Goal: Task Accomplishment & Management: Contribute content

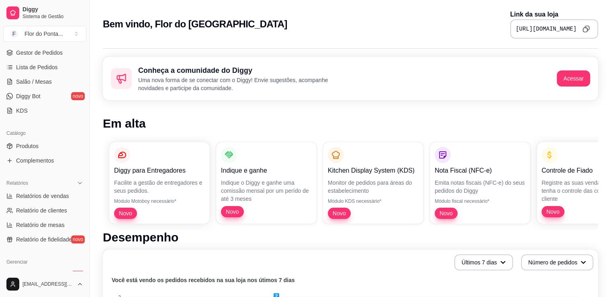
scroll to position [201, 0]
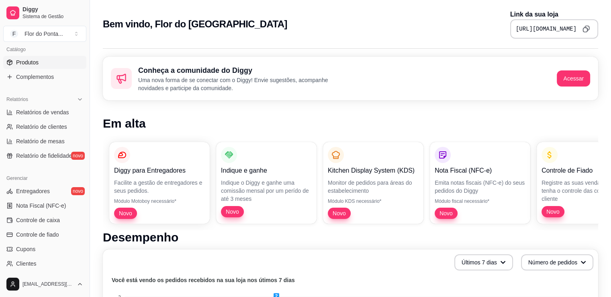
click at [47, 61] on link "Produtos" at bounding box center [44, 62] width 83 height 13
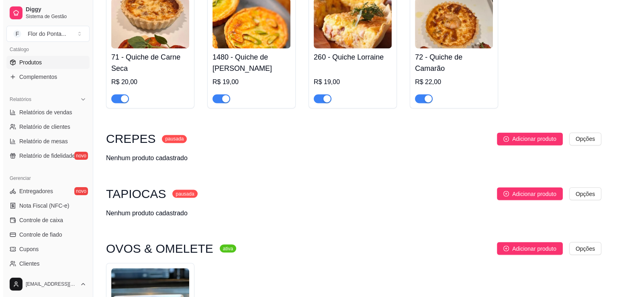
scroll to position [1348, 0]
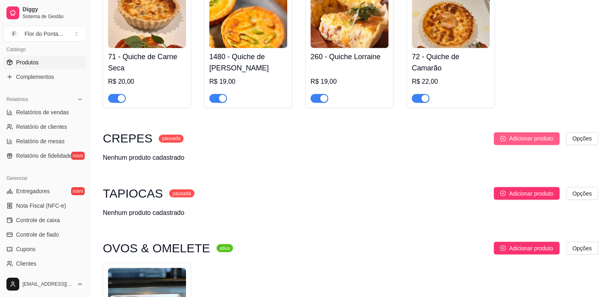
click at [524, 143] on span "Adicionar produto" at bounding box center [531, 138] width 44 height 9
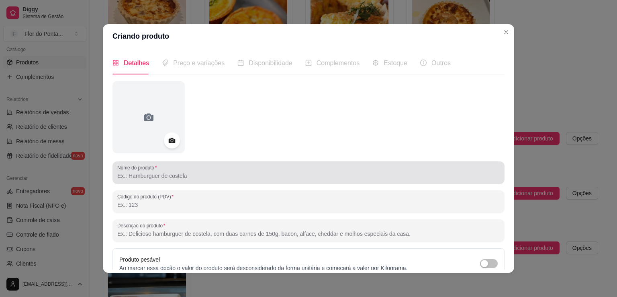
click at [166, 177] on input "Nome do produto" at bounding box center [308, 176] width 383 height 8
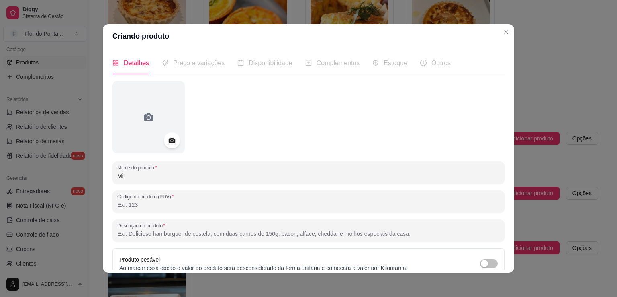
type input "M"
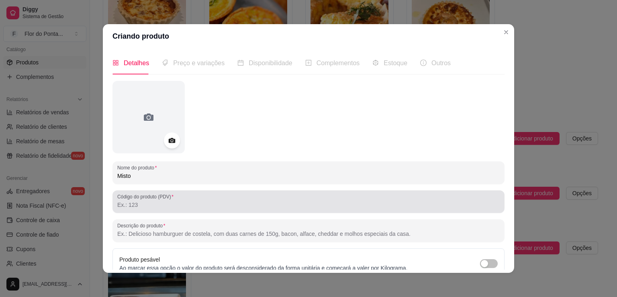
type input "Misto"
click at [178, 207] on input "Código do produto (PDV)" at bounding box center [308, 205] width 383 height 8
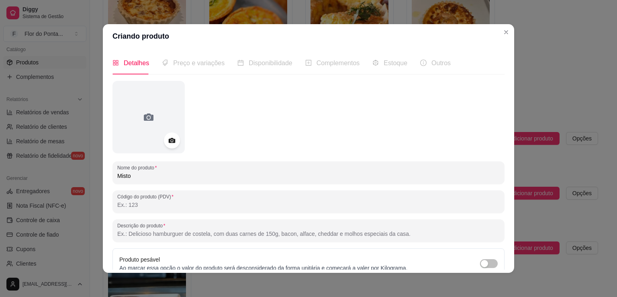
click at [175, 207] on input "Código do produto (PDV)" at bounding box center [308, 205] width 383 height 8
paste input "106"
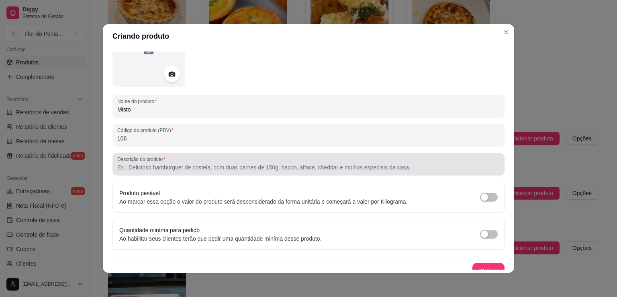
scroll to position [75, 0]
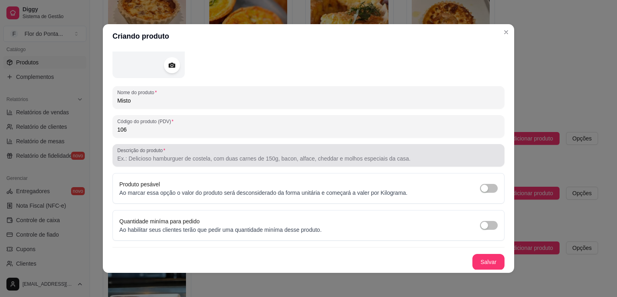
type input "106"
click at [189, 157] on input "Descrição do produto" at bounding box center [308, 158] width 383 height 8
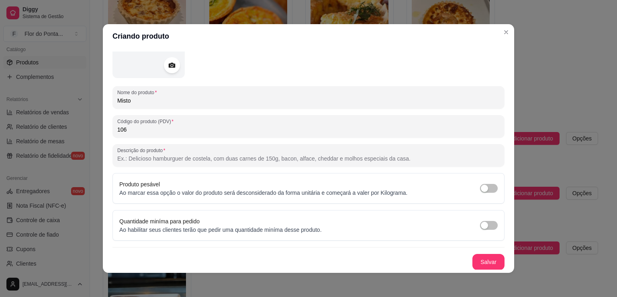
paste input "Crepe Misto — queijo derretido e presunto na medida certa! 🧀🥓"
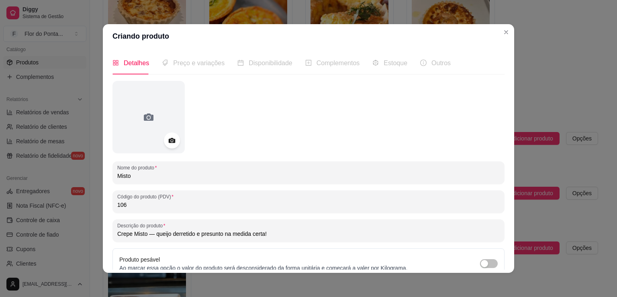
type input "Crepe Misto — queijo derretido e presunto na medida certa!"
click at [168, 140] on icon at bounding box center [171, 140] width 9 height 9
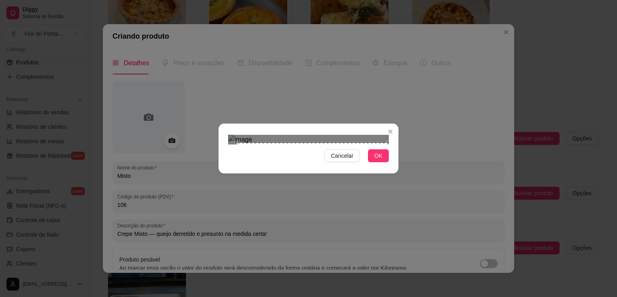
click at [392, 165] on div "Cancelar OK" at bounding box center [309, 148] width 180 height 34
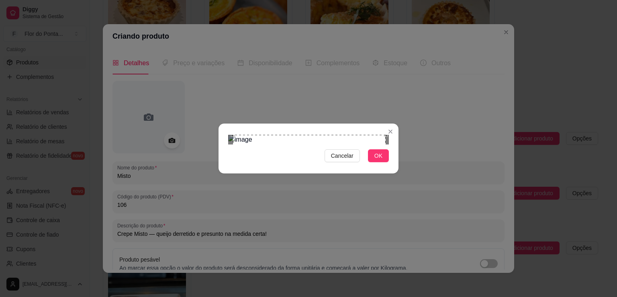
click at [312, 206] on div "Use the arrow keys to move the crop selection area" at bounding box center [309, 211] width 153 height 153
click at [313, 193] on div "Use the arrow keys to move the crop selection area" at bounding box center [310, 211] width 153 height 153
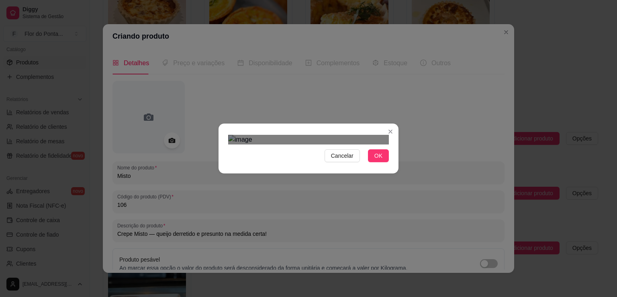
click at [256, 135] on div at bounding box center [308, 140] width 161 height 10
click at [309, 140] on div "Use the arrow keys to move the crop selection area" at bounding box center [305, 200] width 130 height 130
click at [236, 144] on img at bounding box center [308, 140] width 161 height 10
click at [317, 144] on img at bounding box center [308, 140] width 161 height 10
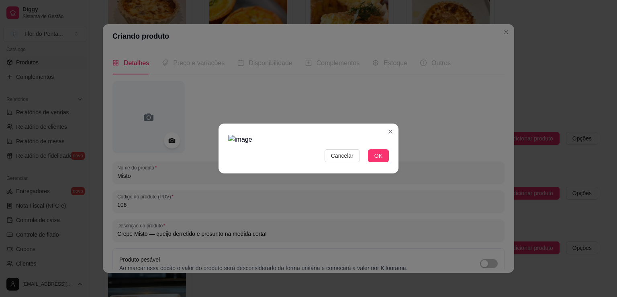
click at [301, 144] on img at bounding box center [308, 140] width 161 height 10
click at [319, 144] on img at bounding box center [308, 140] width 161 height 10
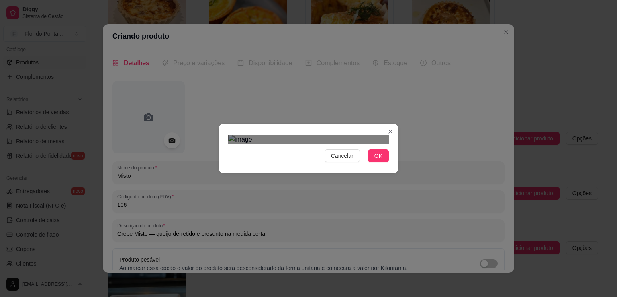
click at [283, 144] on div at bounding box center [308, 140] width 161 height 10
click at [294, 150] on div "Use the arrow keys to move the crop selection area" at bounding box center [290, 198] width 96 height 96
click at [358, 144] on div at bounding box center [308, 140] width 161 height 10
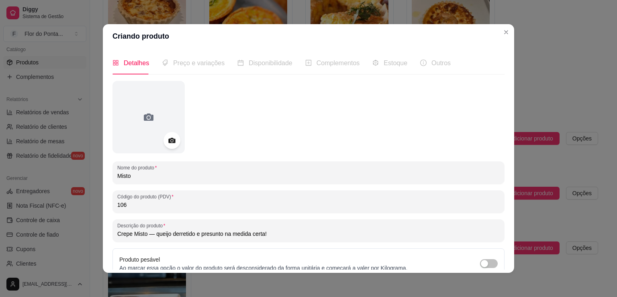
click at [168, 139] on icon at bounding box center [171, 140] width 7 height 5
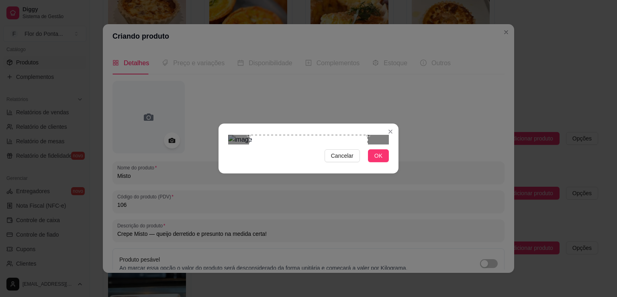
click at [242, 135] on div at bounding box center [308, 140] width 161 height 10
click at [238, 144] on img at bounding box center [308, 140] width 161 height 10
click at [368, 135] on img at bounding box center [308, 140] width 161 height 10
click at [356, 160] on div "Use the arrow keys to move the crop selection area" at bounding box center [338, 203] width 102 height 102
click at [228, 135] on div at bounding box center [308, 140] width 161 height 10
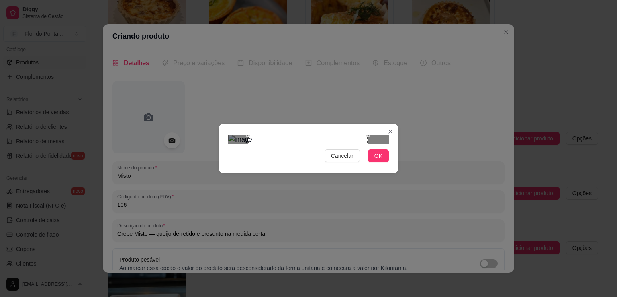
click at [305, 135] on div "Use the arrow keys to move the crop selection area" at bounding box center [307, 194] width 119 height 119
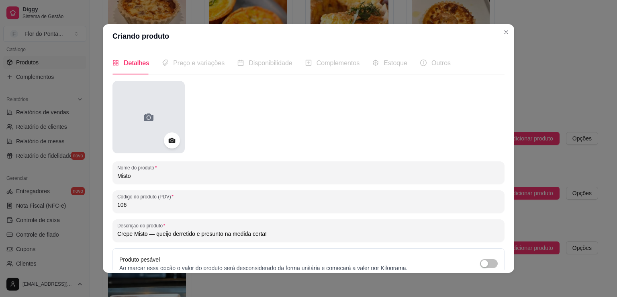
click at [129, 108] on div at bounding box center [149, 117] width 72 height 72
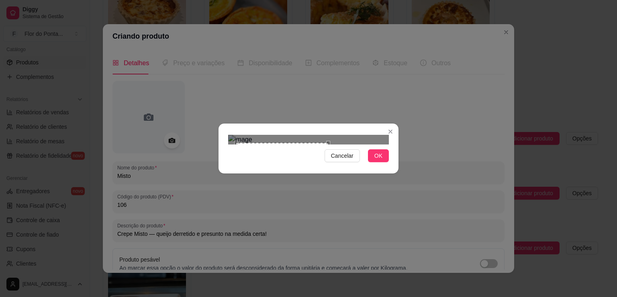
click at [327, 151] on div "Use the arrow keys to move the crop selection area" at bounding box center [282, 189] width 92 height 92
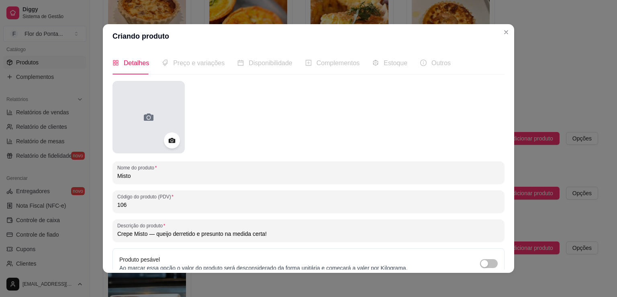
click at [145, 125] on div at bounding box center [149, 117] width 72 height 72
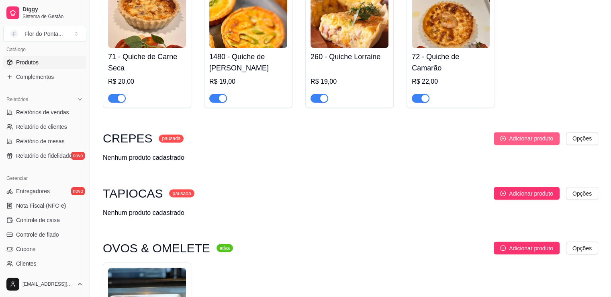
click at [521, 143] on span "Adicionar produto" at bounding box center [531, 138] width 44 height 9
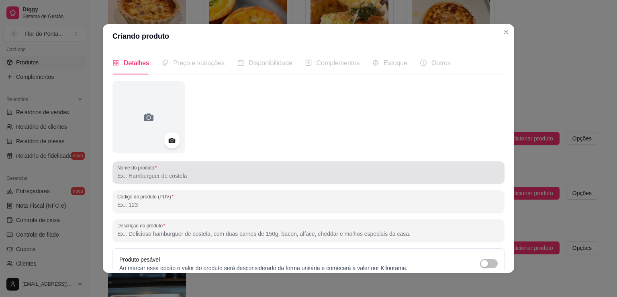
click at [187, 172] on input "Nome do produto" at bounding box center [308, 176] width 383 height 8
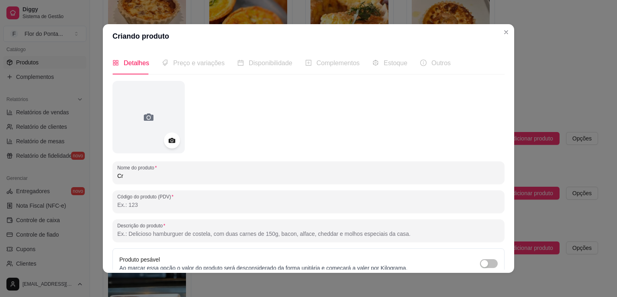
type input "C"
type input "m"
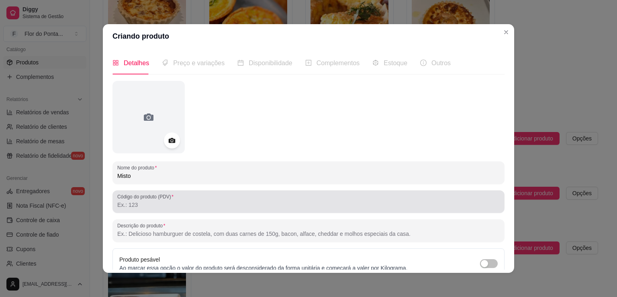
type input "Misto"
click at [164, 208] on input "Código do produto (PDV)" at bounding box center [308, 205] width 383 height 8
click at [183, 210] on div "Código do produto (PDV)" at bounding box center [309, 201] width 392 height 23
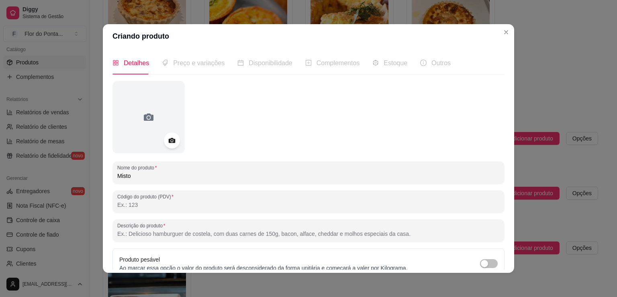
paste input "Crepe Misto — queijo derretido e presunto na medida certa!"
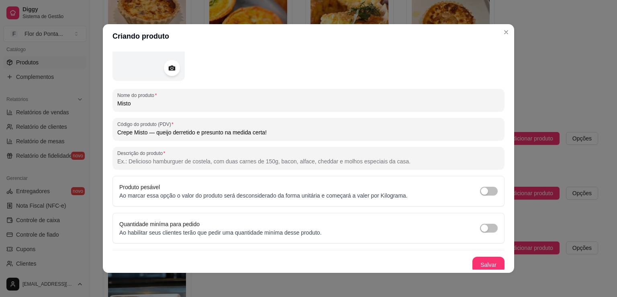
scroll to position [75, 0]
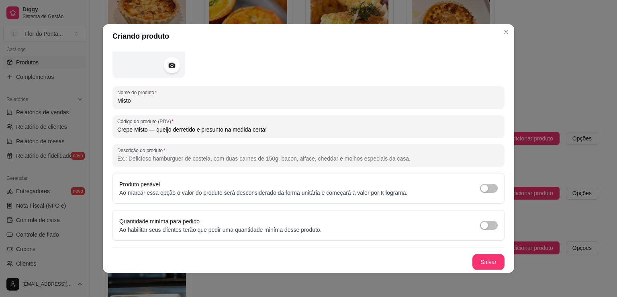
type input "Crepe Misto — queijo derretido e presunto na medida certa!"
drag, startPoint x: 196, startPoint y: 119, endPoint x: 60, endPoint y: 118, distance: 135.4
click at [60, 118] on div "Criando produto Detalhes Preço e variações Disponibilidade Complementos Estoque…" at bounding box center [308, 148] width 617 height 297
drag, startPoint x: 267, startPoint y: 131, endPoint x: 73, endPoint y: 129, distance: 194.1
click at [74, 131] on div "Criando produto Detalhes Preço e variações Disponibilidade Complementos Estoque…" at bounding box center [308, 148] width 617 height 297
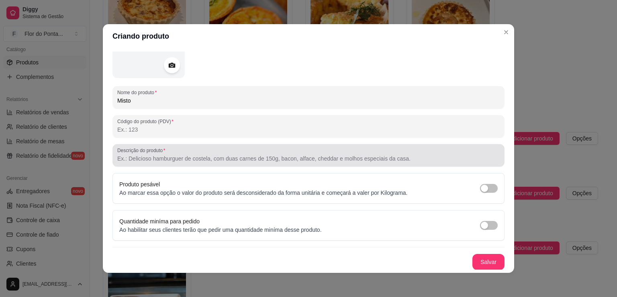
click at [151, 156] on input "Descrição do produto" at bounding box center [308, 158] width 383 height 8
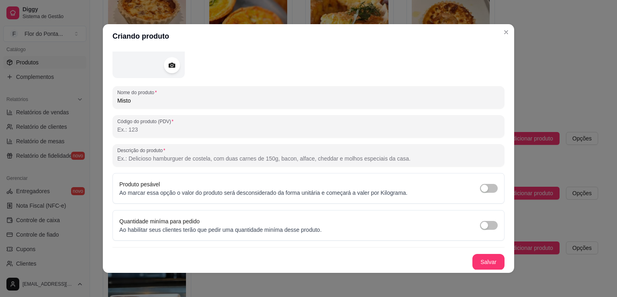
paste input "Crepe Misto — queijo derretido e presunto na medida certa!"
type input "Crepe Misto — queijo derretido e presunto na medida certa!"
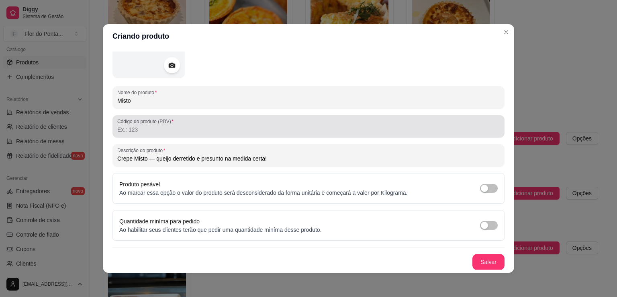
click at [231, 125] on input "Código do produto (PDV)" at bounding box center [308, 129] width 383 height 8
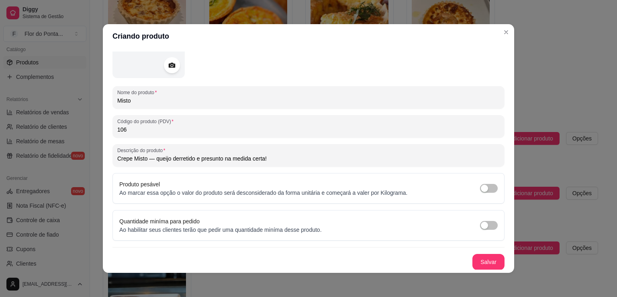
type input "106"
drag, startPoint x: 278, startPoint y: 161, endPoint x: 96, endPoint y: 147, distance: 181.8
click at [96, 147] on div "Criando produto Detalhes Preço e variações Disponibilidade Complementos Estoque…" at bounding box center [308, 148] width 617 height 297
paste input "clássico que nunca falha: queijo + presunto = amor em forma de crepe 💛"
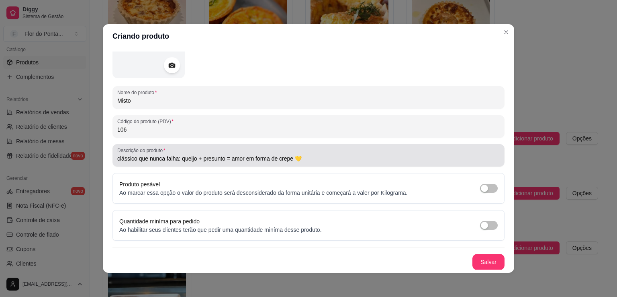
click at [117, 160] on div "Descrição do produto clássico que nunca falha: queijo + presunto = amor em form…" at bounding box center [309, 155] width 392 height 23
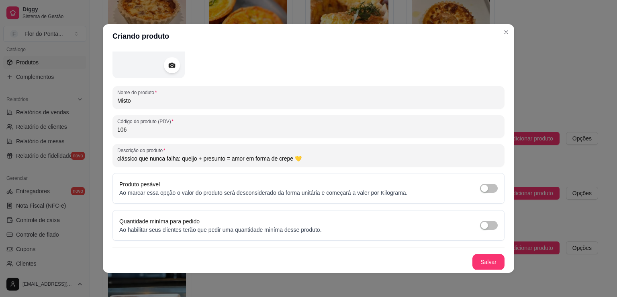
click at [117, 160] on input "clássico que nunca falha: queijo + presunto = amor em forma de crepe 💛" at bounding box center [308, 158] width 383 height 8
type input "Clássico que nunca falha: queijo + presunto = amor em forma de crepe 💛"
click at [476, 260] on button "Salvar" at bounding box center [488, 262] width 31 height 16
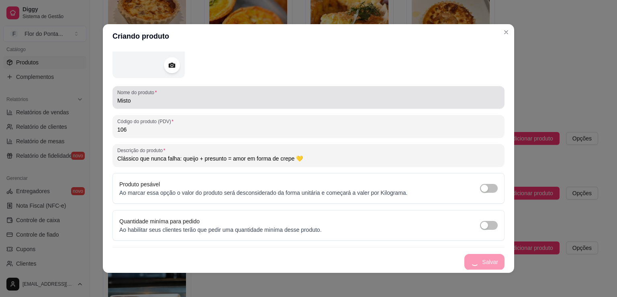
scroll to position [0, 0]
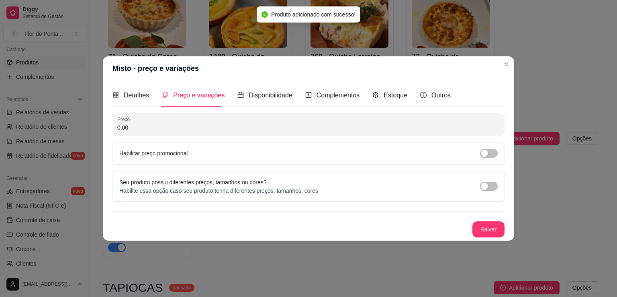
click at [160, 127] on input "0,00" at bounding box center [308, 127] width 383 height 8
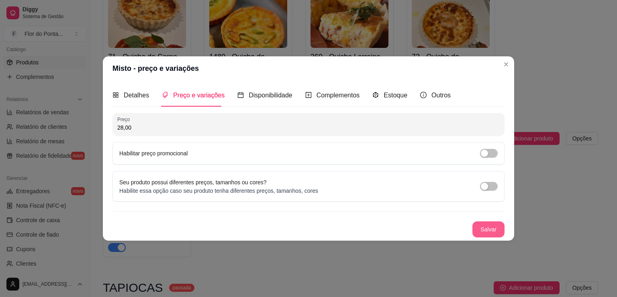
type input "28,00"
click at [495, 229] on button "Salvar" at bounding box center [489, 229] width 32 height 16
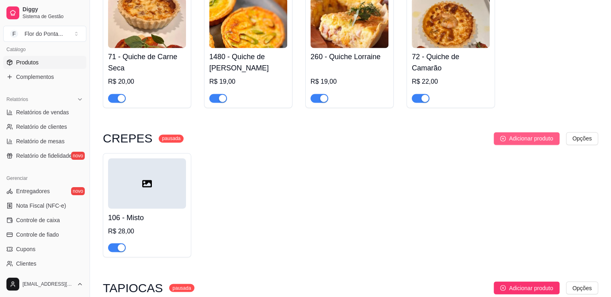
click at [550, 142] on span "Adicionar produto" at bounding box center [531, 138] width 44 height 9
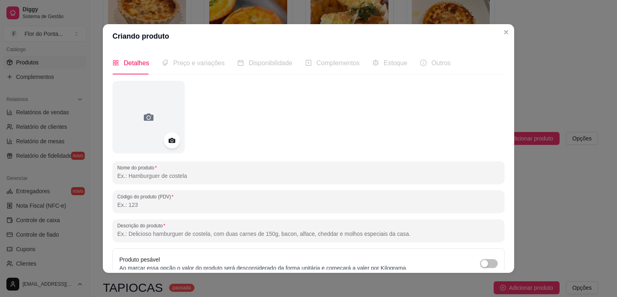
click at [219, 178] on input "Nome do produto" at bounding box center [308, 176] width 383 height 8
type input "Frango com Catupiry"
click at [138, 202] on input "Código do produto (PDV)" at bounding box center [308, 205] width 383 height 8
type input "107"
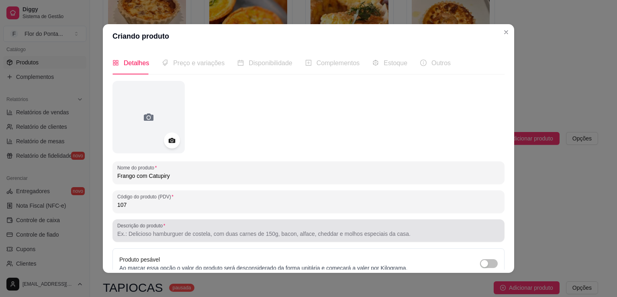
click at [147, 235] on input "Descrição do produto" at bounding box center [308, 233] width 383 height 8
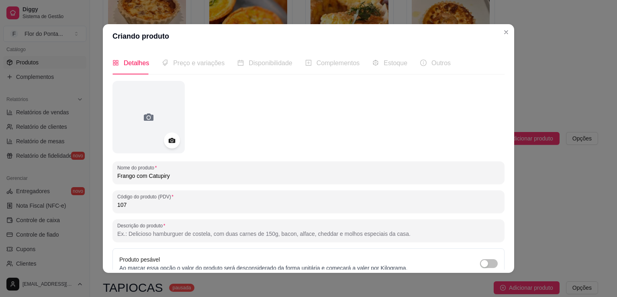
paste input "Franguinho desfiado + catupiry derretendo = impossível resistir 🤤💛"
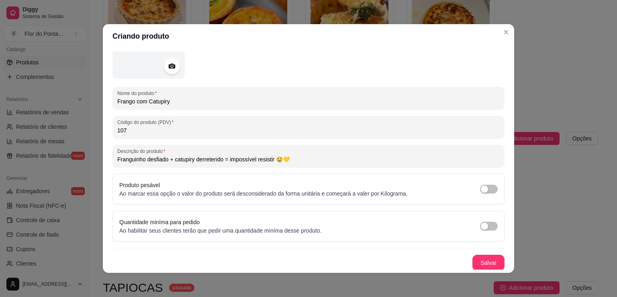
scroll to position [75, 0]
type input "Franguinho desfiado + catupiry derretendo = impossível resistir 🤤💛"
click at [473, 263] on button "Salvar" at bounding box center [488, 262] width 31 height 16
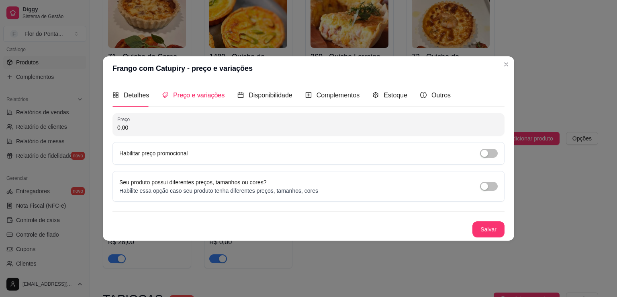
scroll to position [0, 0]
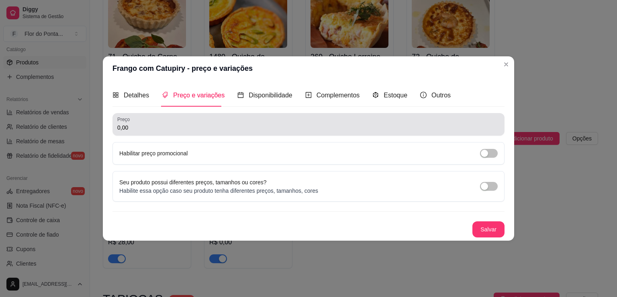
click at [184, 123] on div "0,00" at bounding box center [308, 124] width 383 height 16
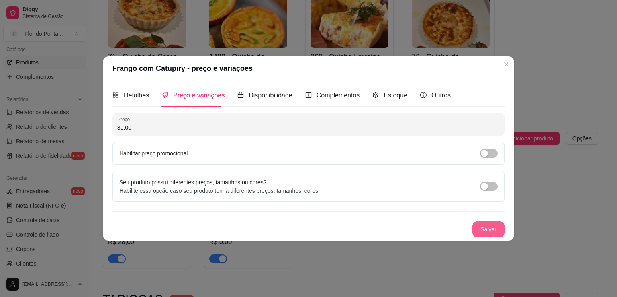
type input "30,00"
click at [493, 232] on button "Salvar" at bounding box center [489, 229] width 32 height 16
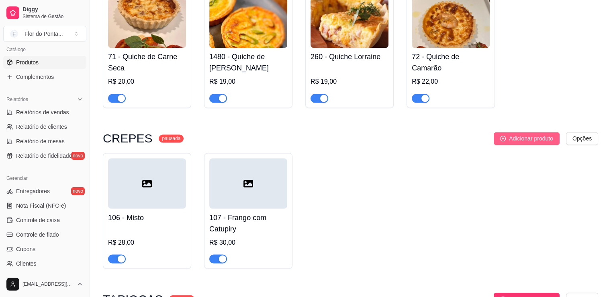
click at [533, 143] on span "Adicionar produto" at bounding box center [531, 138] width 44 height 9
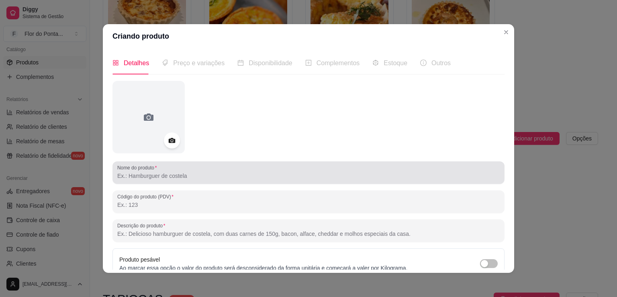
click at [164, 178] on input "Nome do produto" at bounding box center [308, 176] width 383 height 8
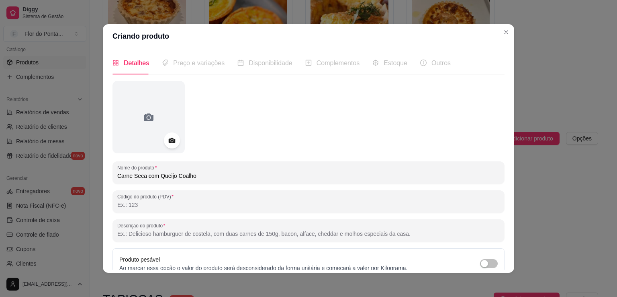
type input "Carne Seca com Queijo Coalho"
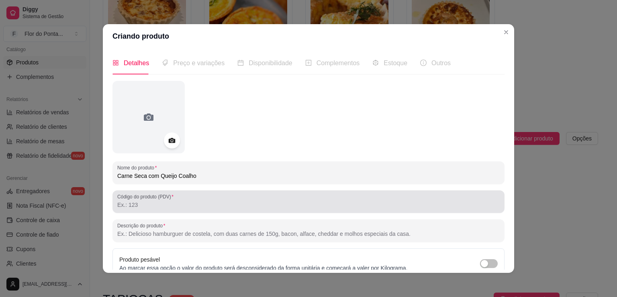
click at [147, 206] on input "Código do produto (PDV)" at bounding box center [308, 205] width 383 height 8
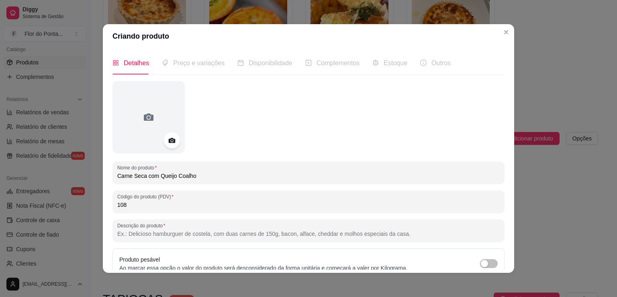
type input "108"
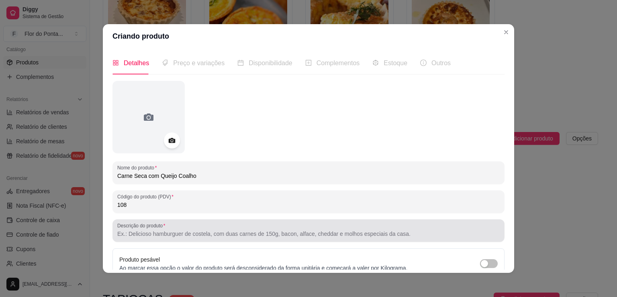
click at [156, 234] on input "Descrição do produto" at bounding box center [308, 233] width 383 height 8
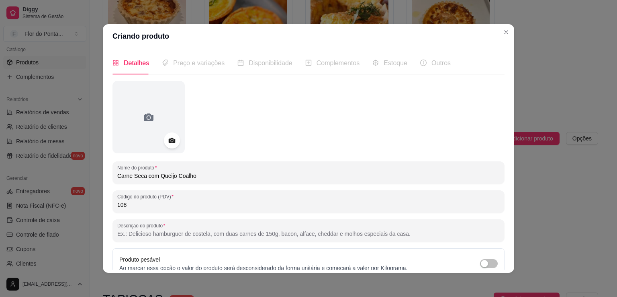
paste input "Carne seca + queijo coalho = o match mais brasileiro que existe 🇧🇷🔥"
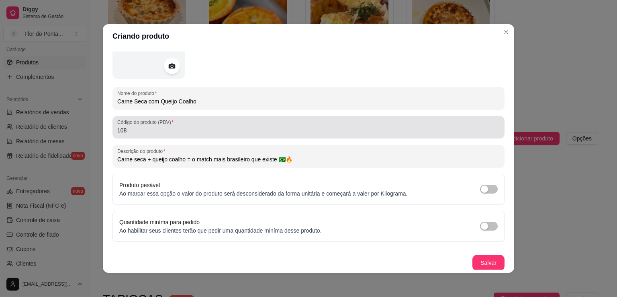
scroll to position [75, 0]
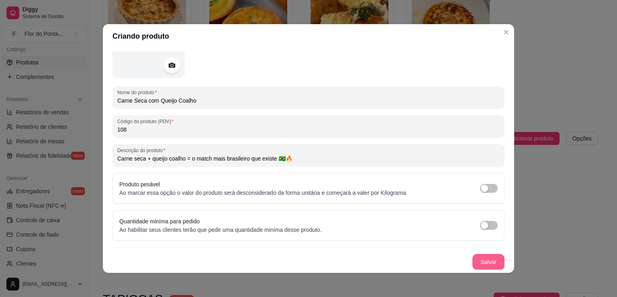
type input "Carne seca + queijo coalho = o match mais brasileiro que existe 🇧🇷🔥"
click at [477, 258] on button "Salvar" at bounding box center [489, 262] width 32 height 16
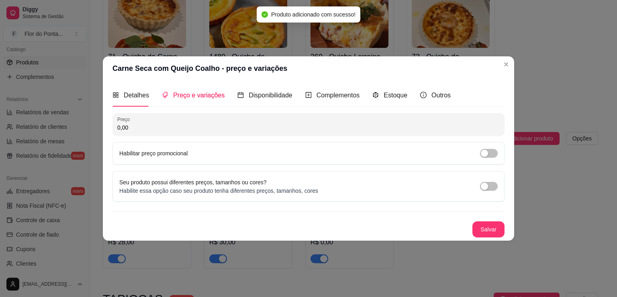
scroll to position [0, 0]
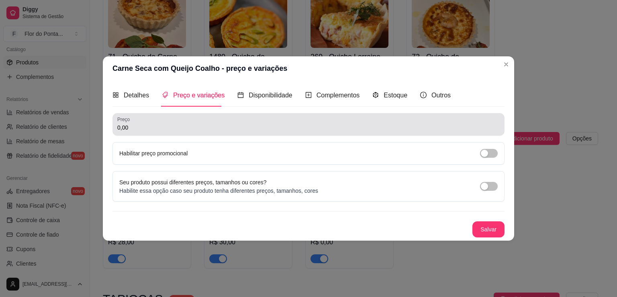
click at [223, 129] on input "0,00" at bounding box center [308, 127] width 383 height 8
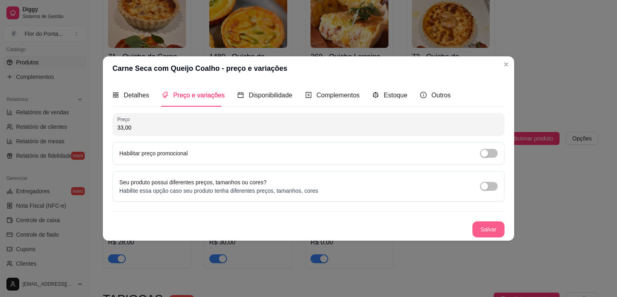
type input "33,00"
click at [497, 232] on button "Salvar" at bounding box center [488, 229] width 31 height 16
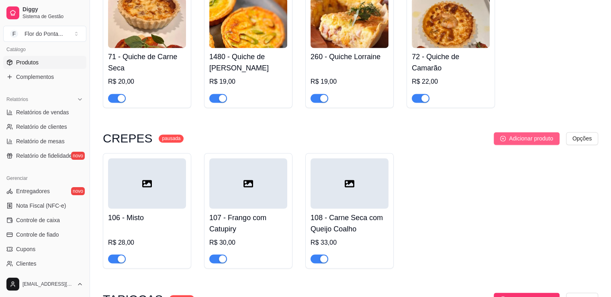
click at [514, 143] on span "Adicionar produto" at bounding box center [531, 138] width 44 height 9
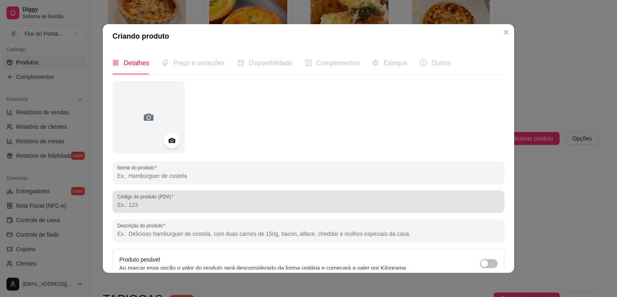
click at [151, 205] on input "Código do produto (PDV)" at bounding box center [308, 205] width 383 height 8
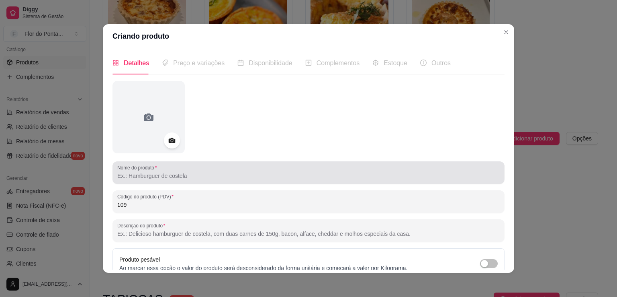
type input "109"
click at [155, 176] on input "Nome do produto" at bounding box center [308, 176] width 383 height 8
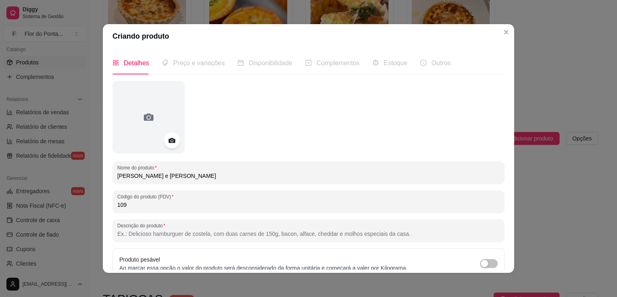
type input "[PERSON_NAME] e [PERSON_NAME]"
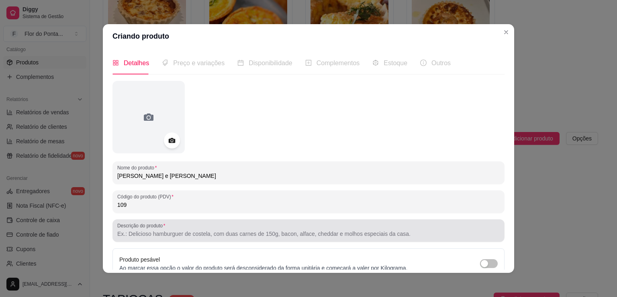
click at [153, 237] on input "Descrição do produto" at bounding box center [308, 233] width 383 height 8
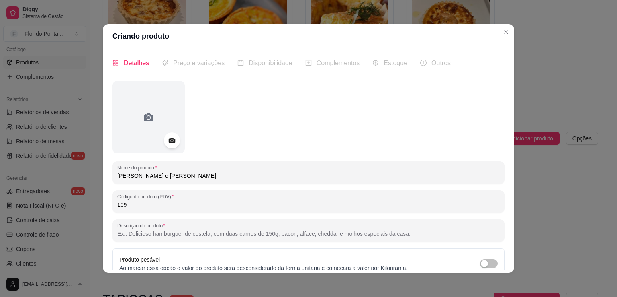
paste input "Um amor proibido (de resistir): goiabada quentinha + queijo derretido 😍✨"
type input "Um amor proibido (de resistir): goiabada quentinha + queijo derretido 😍✨"
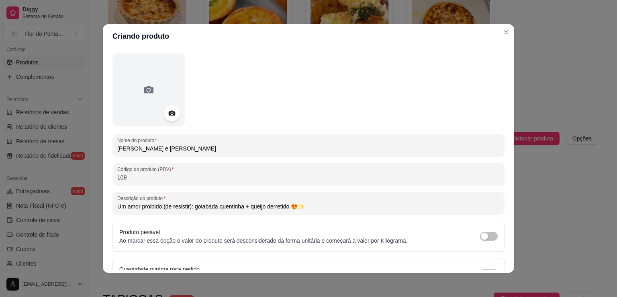
scroll to position [75, 0]
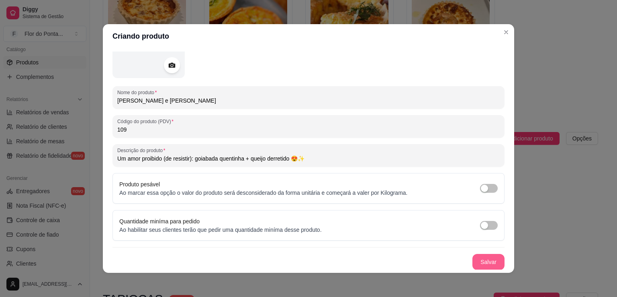
click at [481, 260] on button "Salvar" at bounding box center [489, 262] width 32 height 16
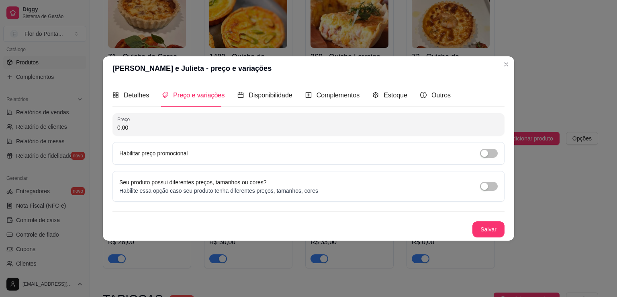
scroll to position [0, 0]
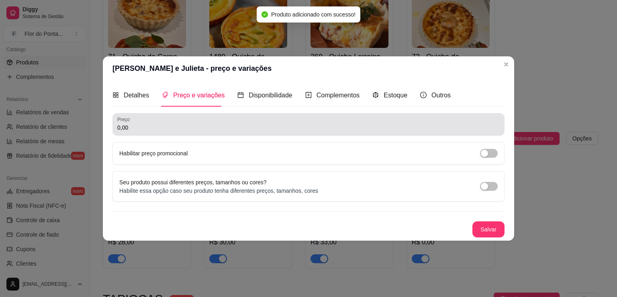
click at [258, 130] on input "0,00" at bounding box center [308, 127] width 383 height 8
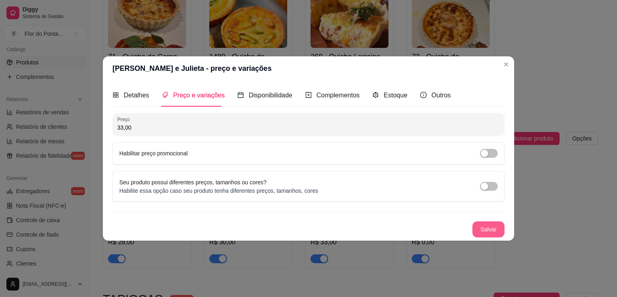
type input "33,00"
click at [492, 231] on button "Salvar" at bounding box center [489, 229] width 32 height 16
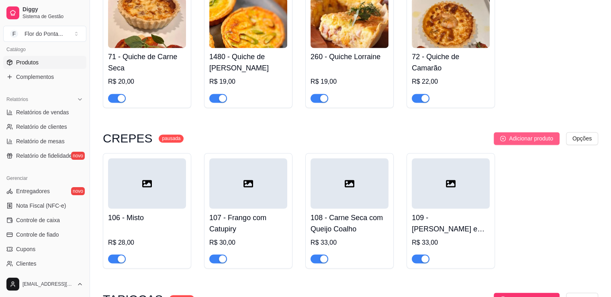
click at [515, 142] on span "Adicionar produto" at bounding box center [531, 138] width 44 height 9
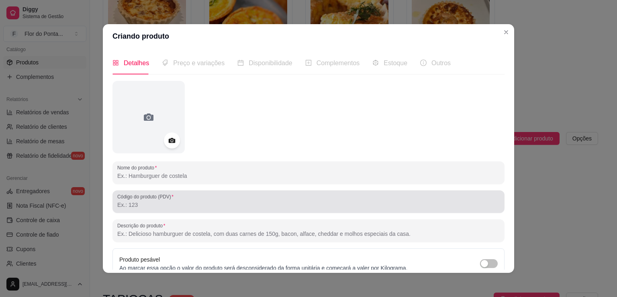
click at [160, 206] on input "Código do produto (PDV)" at bounding box center [308, 205] width 383 height 8
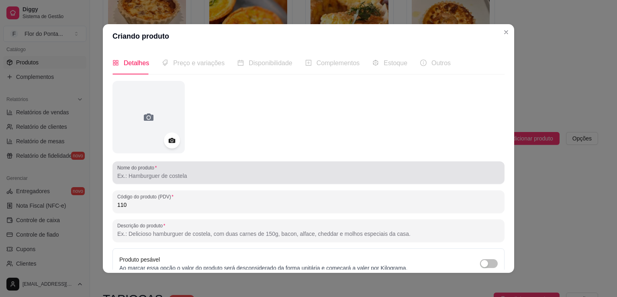
type input "110"
click at [173, 179] on input "Nome do produto" at bounding box center [308, 176] width 383 height 8
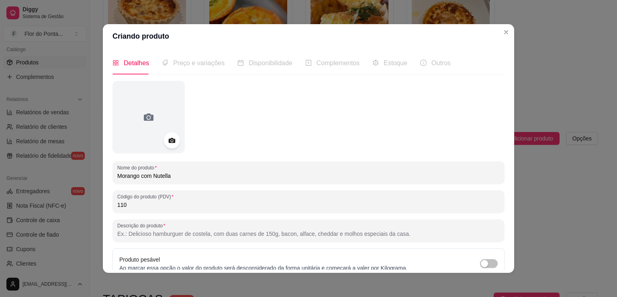
type input "Morango com Nutella"
click at [168, 232] on input "Descrição do produto" at bounding box center [308, 233] width 383 height 8
paste input "Morango, Nutella e zero arrependimento 😍✨"
type input "Morango, Nutella e zero arrependimento 😍✨"
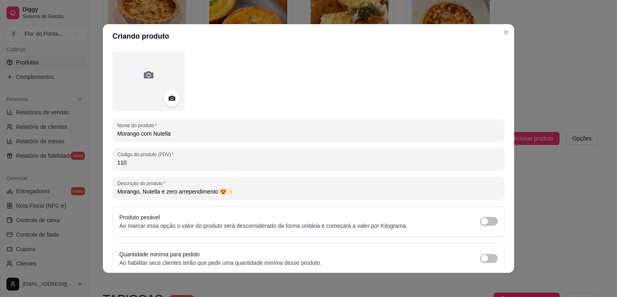
scroll to position [75, 0]
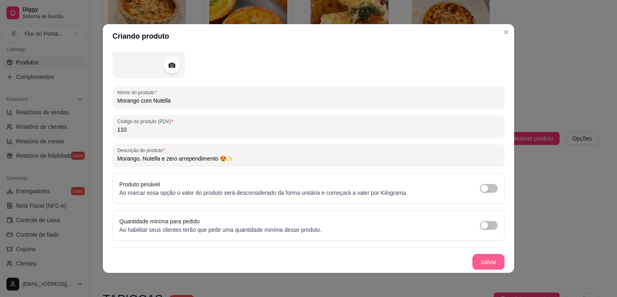
click at [485, 264] on button "Salvar" at bounding box center [489, 262] width 32 height 16
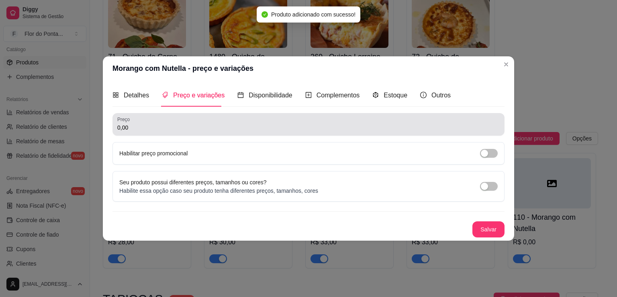
click at [228, 128] on input "0,00" at bounding box center [308, 127] width 383 height 8
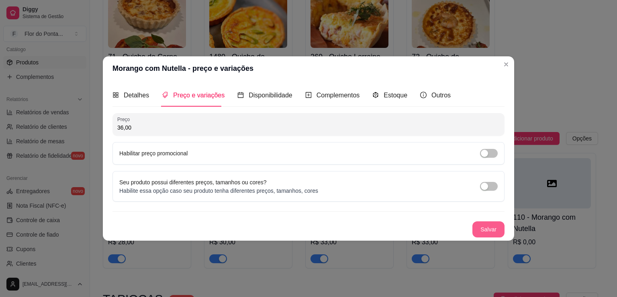
type input "36,00"
click at [487, 227] on button "Salvar" at bounding box center [489, 229] width 32 height 16
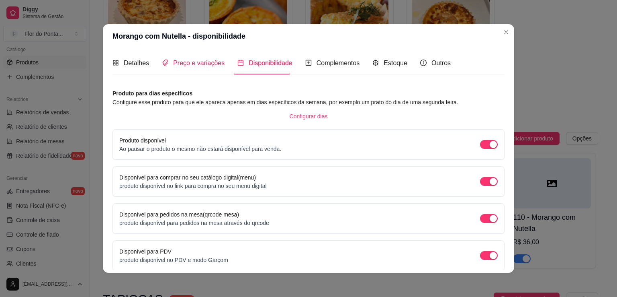
click at [199, 62] on span "Preço e variações" at bounding box center [198, 62] width 51 height 7
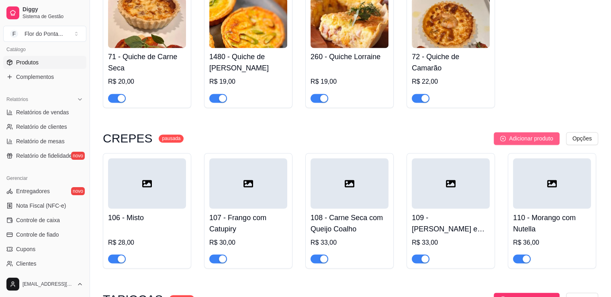
click at [550, 142] on span "Adicionar produto" at bounding box center [531, 138] width 44 height 9
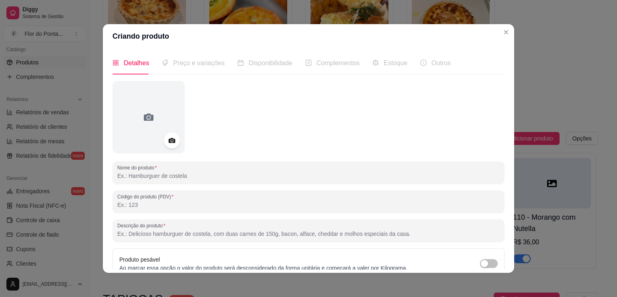
click at [151, 175] on input "Nome do produto" at bounding box center [308, 176] width 383 height 8
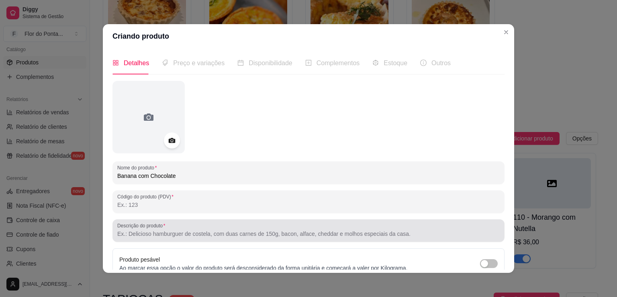
type input "Banana com Chocolate"
click at [148, 237] on div at bounding box center [308, 230] width 383 height 16
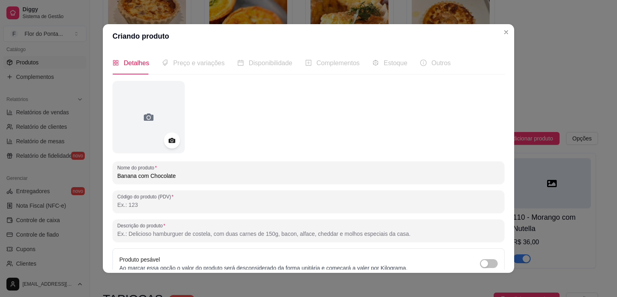
paste input "Banana, chocolate e aquele gostinho de quero mais 💛🍫"
type input "Banana, chocolate e aquele gostinho de quero mais 💛🍫"
click at [168, 206] on input "Código do produto (PDV)" at bounding box center [308, 205] width 383 height 8
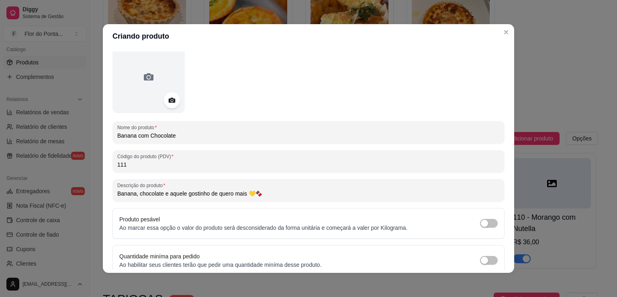
scroll to position [75, 0]
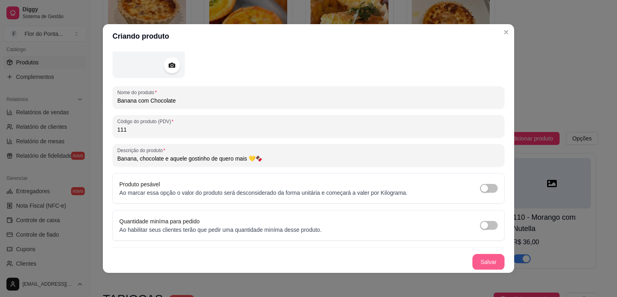
type input "111"
click at [474, 262] on button "Salvar" at bounding box center [489, 262] width 32 height 16
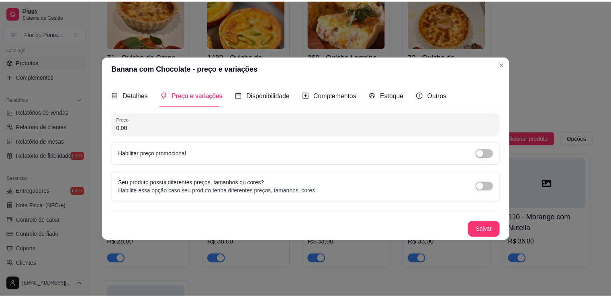
scroll to position [0, 0]
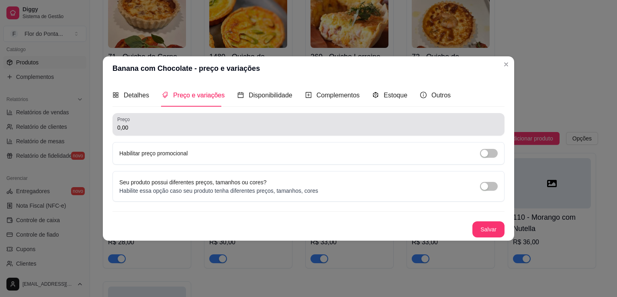
click at [175, 122] on div "0,00" at bounding box center [308, 124] width 383 height 16
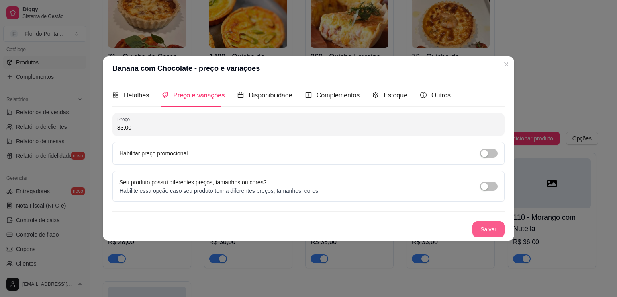
type input "33,00"
click at [483, 231] on button "Salvar" at bounding box center [489, 229] width 32 height 16
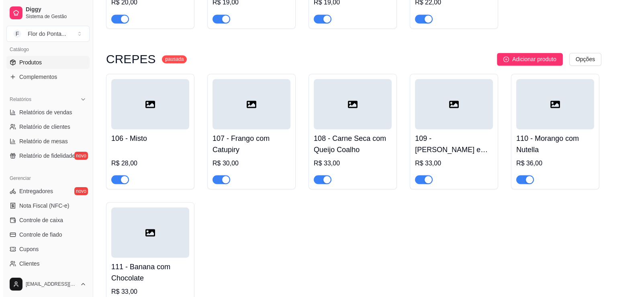
scroll to position [1428, 0]
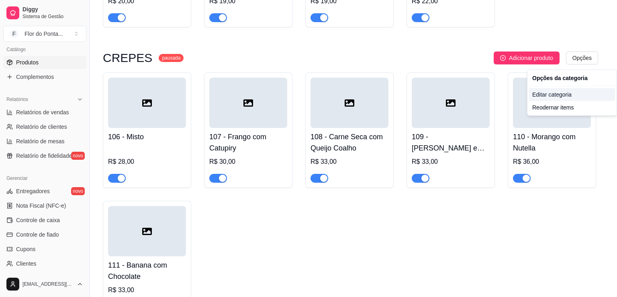
click at [549, 94] on div "Editar categoria" at bounding box center [572, 94] width 86 height 13
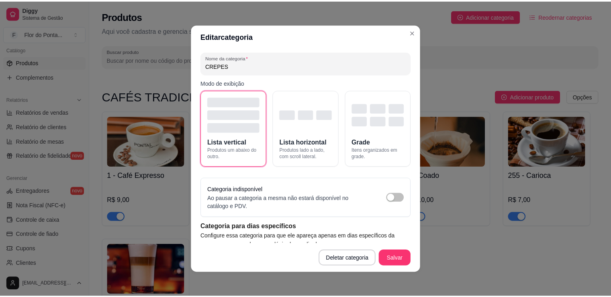
scroll to position [1342, 0]
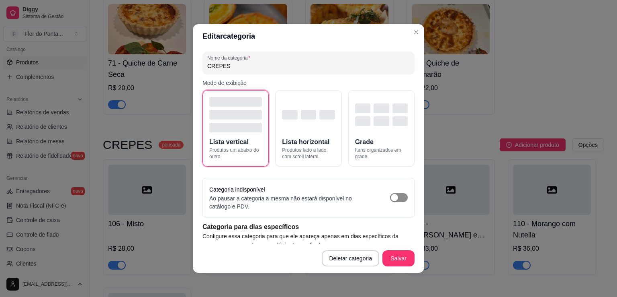
click at [393, 195] on span "button" at bounding box center [399, 197] width 18 height 9
click at [394, 261] on button "Salvar" at bounding box center [399, 258] width 32 height 16
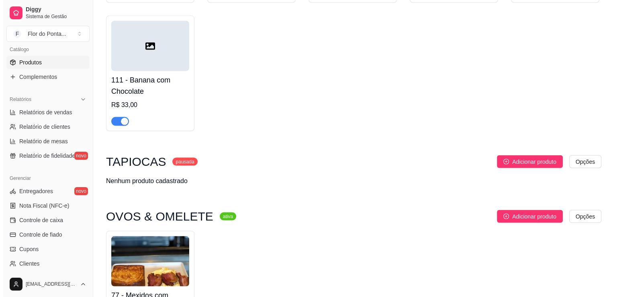
scroll to position [1623, 0]
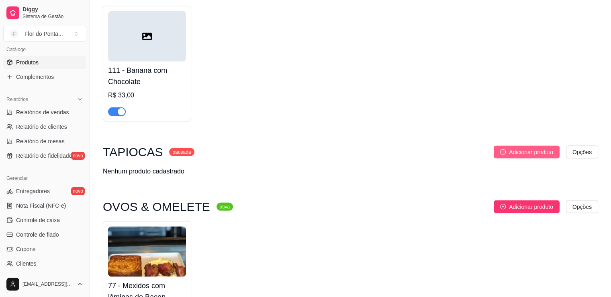
click at [545, 158] on button "Adicionar produto" at bounding box center [527, 151] width 66 height 13
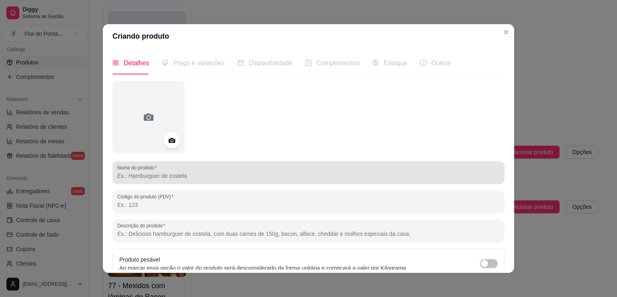
click at [194, 179] on input "Nome do produto" at bounding box center [308, 176] width 383 height 8
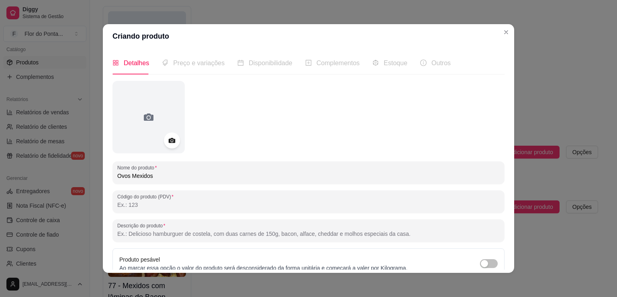
type input "Ovos Mexidos"
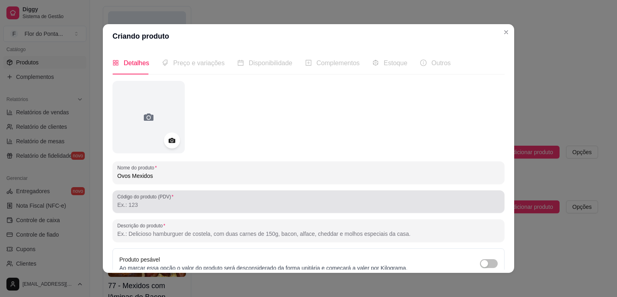
click at [145, 207] on input "Código do produto (PDV)" at bounding box center [308, 205] width 383 height 8
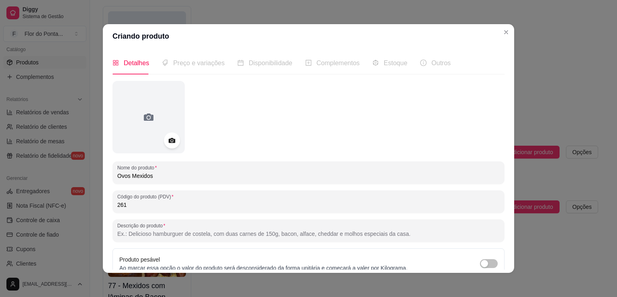
type input "261"
click at [145, 237] on input "Descrição do produto" at bounding box center [308, 233] width 383 height 8
paste input "Tapioca de Ovos Mexidos — leve, nutritiva e feita na hora! 🍳"
drag, startPoint x: 177, startPoint y: 233, endPoint x: 186, endPoint y: 231, distance: 9.1
click at [186, 231] on input "Tapioca de Ovos Mexidos — leve, nutritiva e feita na hora! 🍳" at bounding box center [308, 233] width 383 height 8
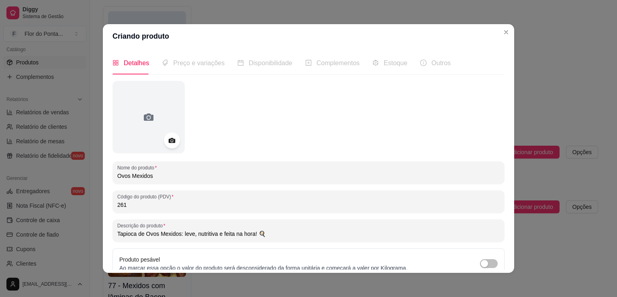
type input "Tapioca de Ovos Mexidos: leve, nutritiva e feita na hora! 🍳"
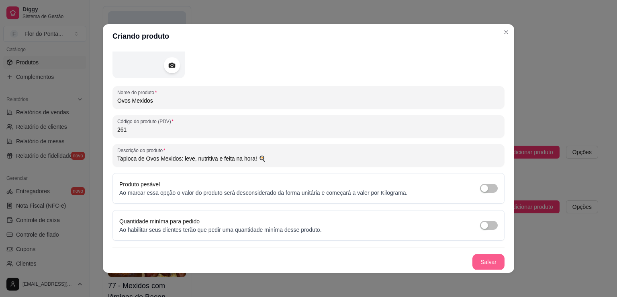
click at [475, 263] on button "Salvar" at bounding box center [489, 262] width 32 height 16
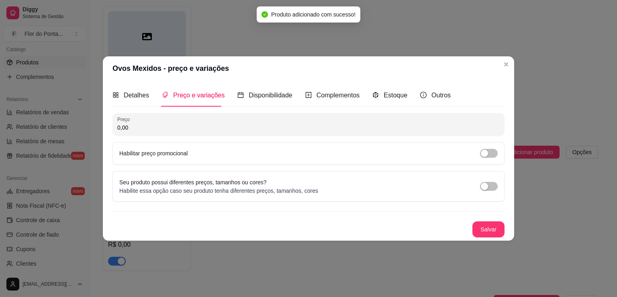
scroll to position [0, 0]
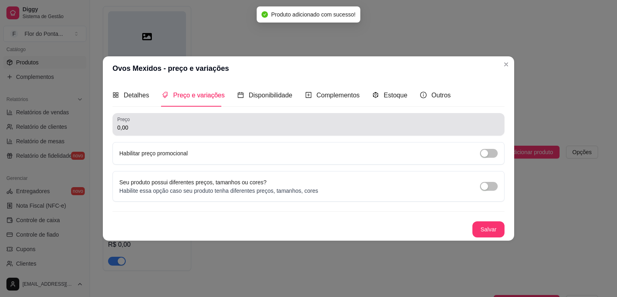
click at [197, 128] on input "0,00" at bounding box center [308, 127] width 383 height 8
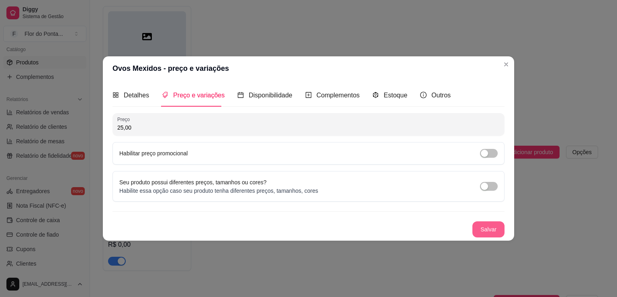
type input "25,00"
click at [486, 232] on button "Salvar" at bounding box center [489, 229] width 32 height 16
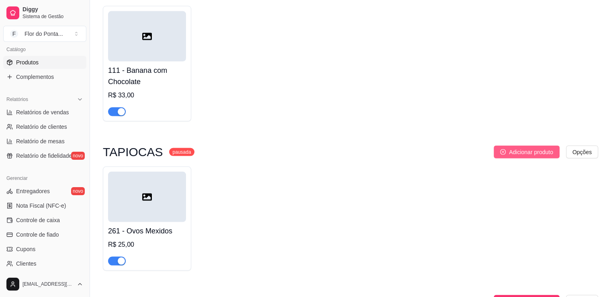
click at [538, 156] on span "Adicionar produto" at bounding box center [531, 151] width 44 height 9
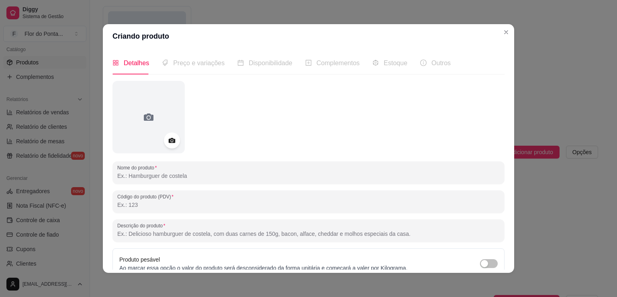
click at [149, 172] on input "Nome do produto" at bounding box center [308, 176] width 383 height 8
type input "Com Manteiga"
click at [139, 207] on input "Código do produto (PDV)" at bounding box center [308, 205] width 383 height 8
type input "262"
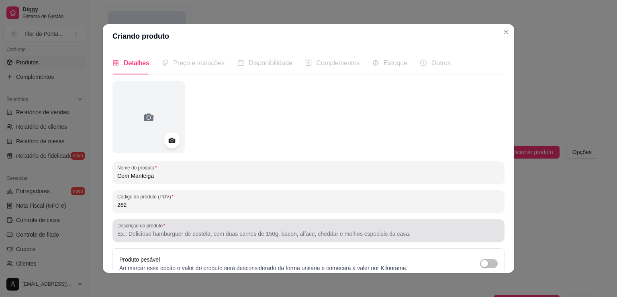
click at [149, 235] on input "Descrição do produto" at bounding box center [308, 233] width 383 height 8
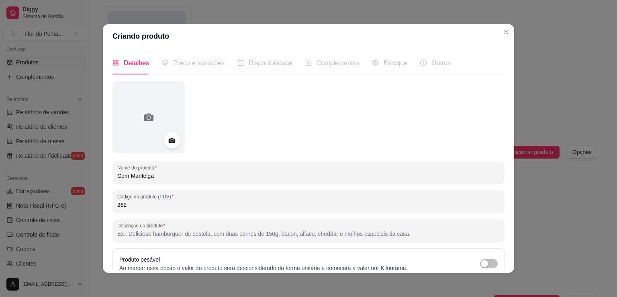
paste input "Aquela tapioca que abraça a alma: [PERSON_NAME] + manteiga derretendo ✨💛"
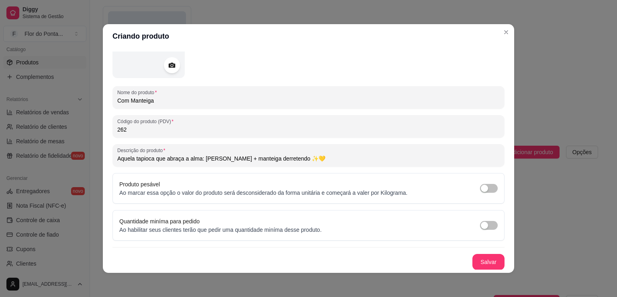
scroll to position [2, 0]
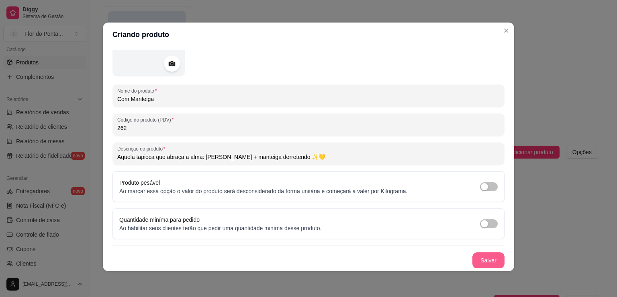
type input "Aquela tapioca que abraça a alma: [PERSON_NAME] + manteiga derretendo ✨💛"
click at [473, 260] on button "Salvar" at bounding box center [489, 260] width 32 height 16
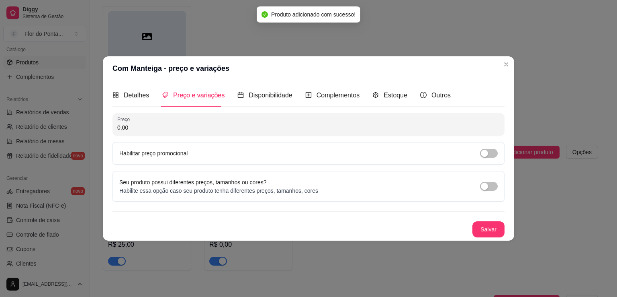
scroll to position [0, 0]
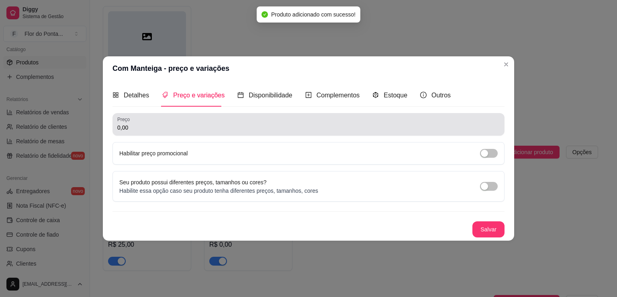
click at [185, 127] on input "0,00" at bounding box center [308, 127] width 383 height 8
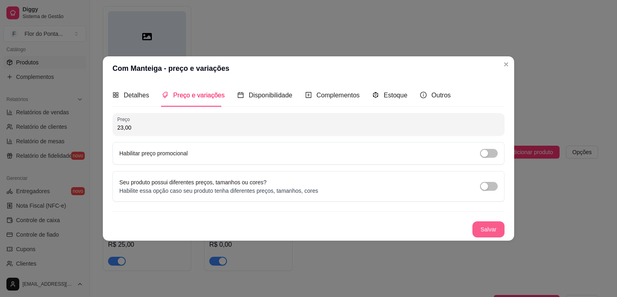
type input "23,00"
click at [492, 229] on button "Salvar" at bounding box center [488, 229] width 31 height 16
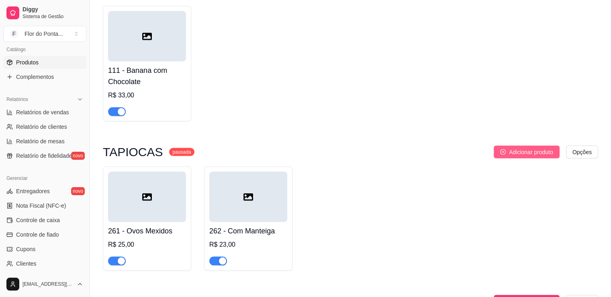
click at [530, 156] on span "Adicionar produto" at bounding box center [531, 151] width 44 height 9
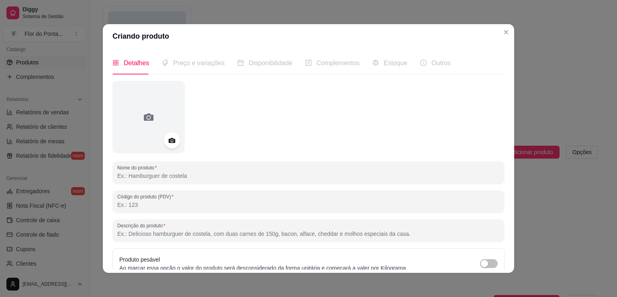
click at [179, 178] on input "Nome do produto" at bounding box center [308, 176] width 383 height 8
click at [127, 176] on input "Misto (Queijo e Presunto)" at bounding box center [308, 176] width 383 height 8
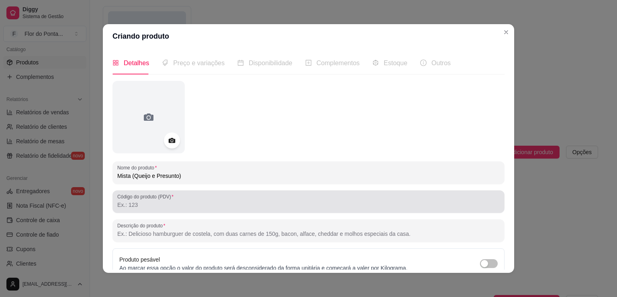
type input "Mista (Queijo e Presunto)"
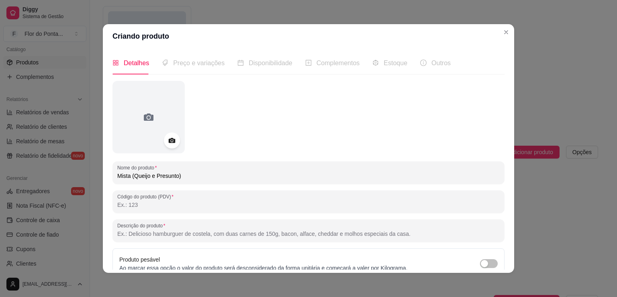
click at [129, 203] on input "Código do produto (PDV)" at bounding box center [308, 205] width 383 height 8
drag, startPoint x: 129, startPoint y: 207, endPoint x: 98, endPoint y: 205, distance: 31.0
click at [98, 205] on div "Criando produto Detalhes Preço e variações Disponibilidade Complementos Estoque…" at bounding box center [308, 148] width 617 height 297
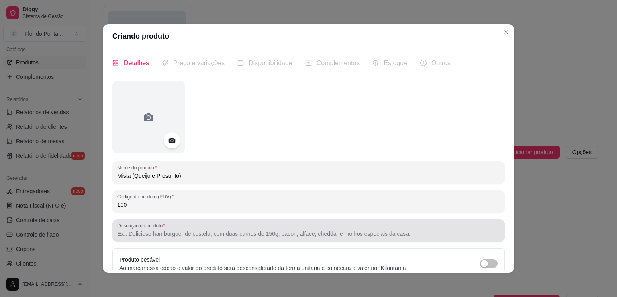
type input "100"
click at [185, 233] on input "Descrição do produto" at bounding box center [308, 233] width 383 height 8
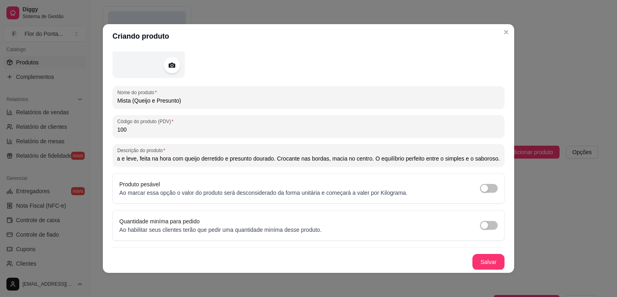
scroll to position [2, 0]
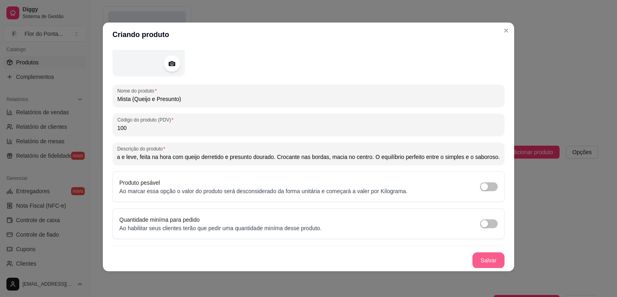
type input "Clássica e leve, feita na hora com queijo derretido e presunto dourado. Crocant…"
click at [484, 257] on button "Salvar" at bounding box center [488, 260] width 31 height 16
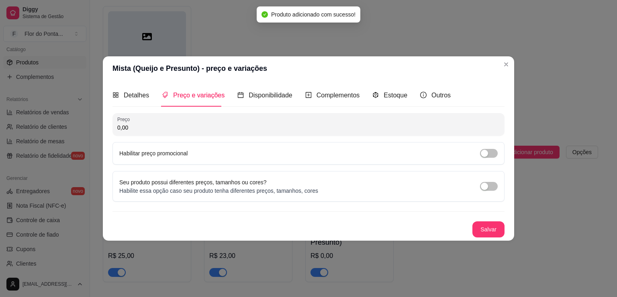
scroll to position [0, 0]
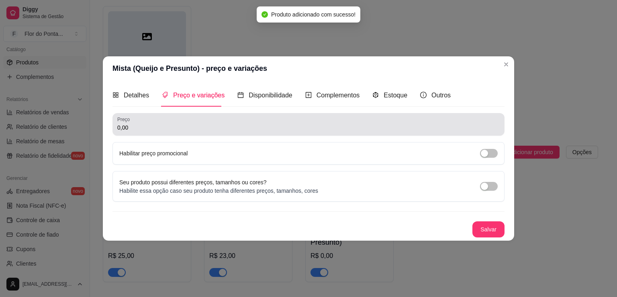
drag, startPoint x: 226, startPoint y: 121, endPoint x: 226, endPoint y: 125, distance: 4.4
click at [226, 125] on div "0,00" at bounding box center [308, 124] width 383 height 16
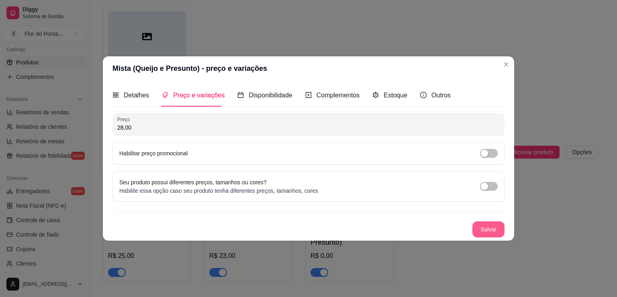
type input "28,00"
click at [495, 231] on button "Salvar" at bounding box center [488, 229] width 31 height 16
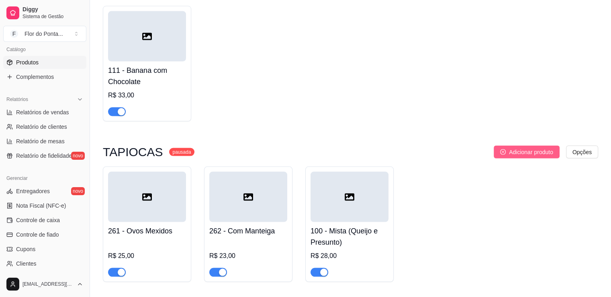
click at [529, 155] on span "Adicionar produto" at bounding box center [531, 151] width 44 height 9
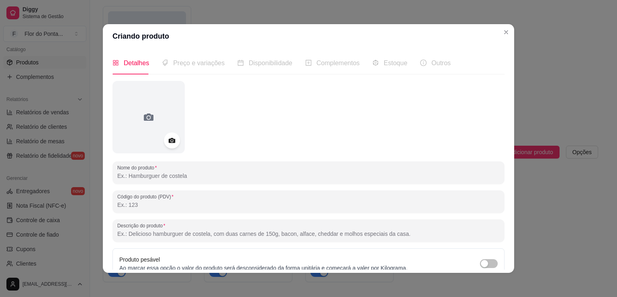
click at [142, 179] on input "Nome do produto" at bounding box center [308, 176] width 383 height 8
type input "Frango com Catupiry"
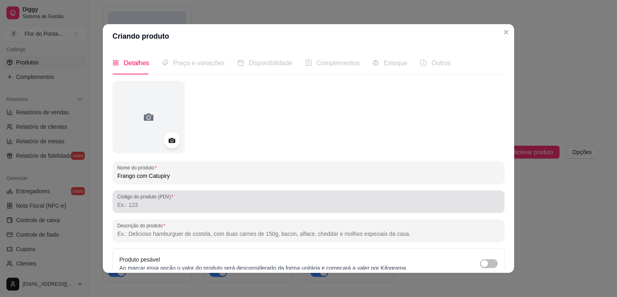
click at [180, 203] on input "Código do produto (PDV)" at bounding box center [308, 205] width 383 height 8
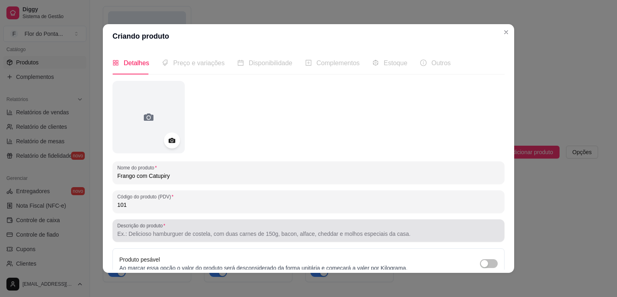
type input "101"
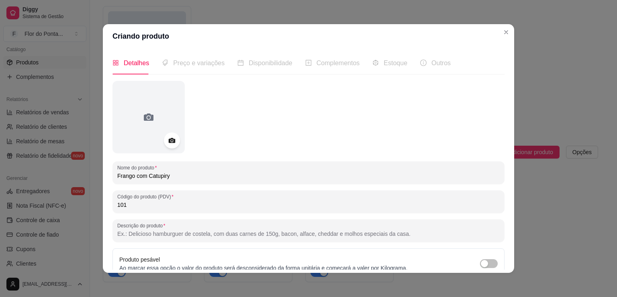
drag, startPoint x: 147, startPoint y: 237, endPoint x: 152, endPoint y: 232, distance: 7.4
click at [151, 233] on input "Descrição do produto" at bounding box center [308, 233] width 383 height 8
click at [346, 233] on input "Recheio delicioso de frango desfiado com catupiry, envolto na tapioca quentinha…" at bounding box center [308, 233] width 383 height 8
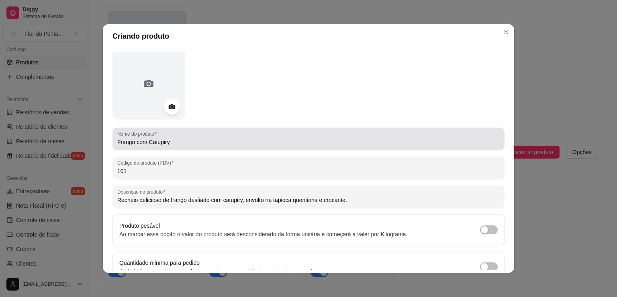
scroll to position [75, 0]
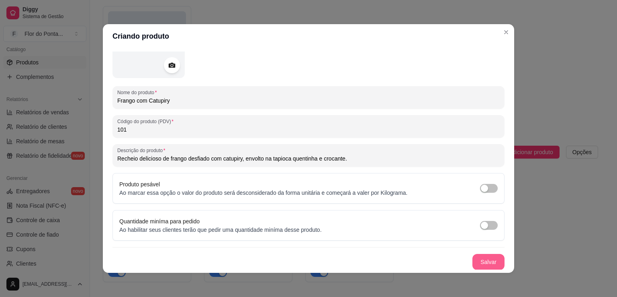
type input "Recheio delicioso de frango desfiado com catupiry, envolto na tapioca quentinha…"
click at [484, 261] on button "Salvar" at bounding box center [488, 262] width 31 height 16
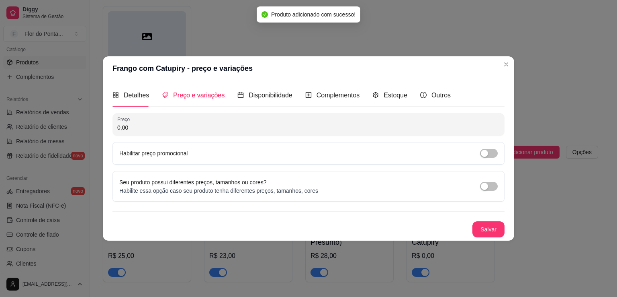
scroll to position [0, 0]
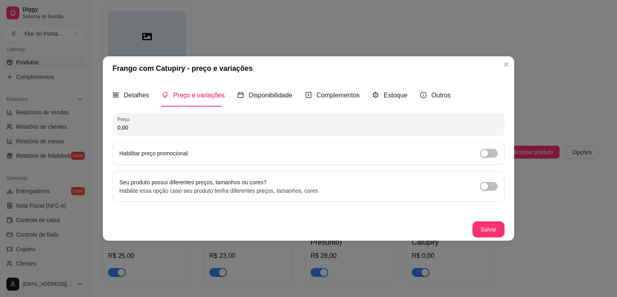
click at [170, 127] on input "0,00" at bounding box center [308, 127] width 383 height 8
type input "28,00"
click at [487, 231] on button "Salvar" at bounding box center [489, 229] width 32 height 16
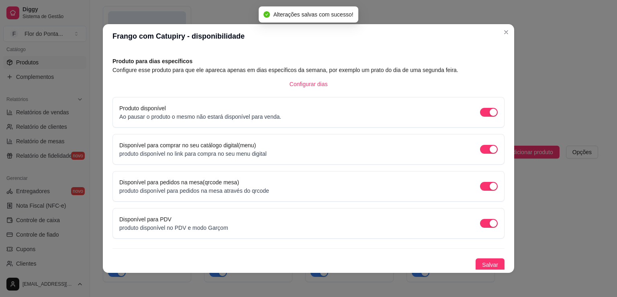
scroll to position [33, 0]
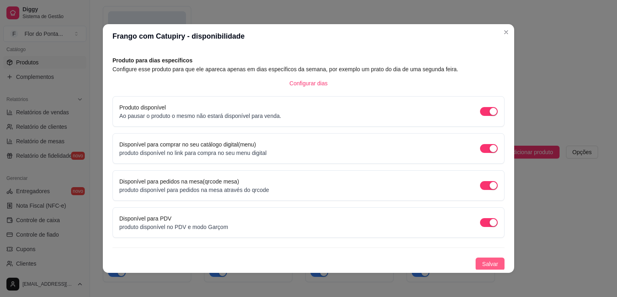
click at [482, 262] on span "Salvar" at bounding box center [490, 263] width 16 height 9
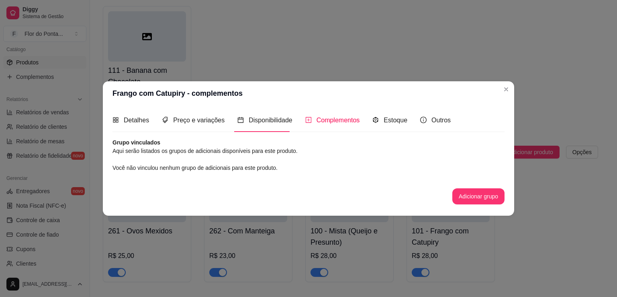
scroll to position [0, 0]
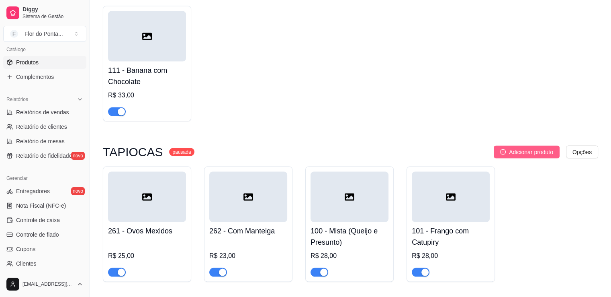
click at [512, 155] on span "Adicionar produto" at bounding box center [531, 151] width 44 height 9
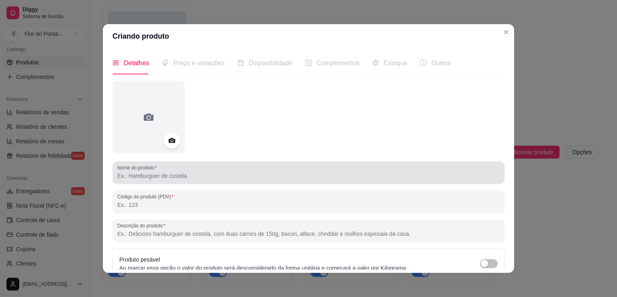
click at [246, 179] on input "Nome do produto" at bounding box center [308, 176] width 383 height 8
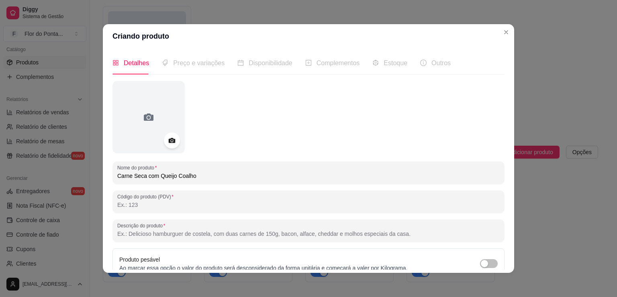
type input "Carne Seca com Queijo Coalho"
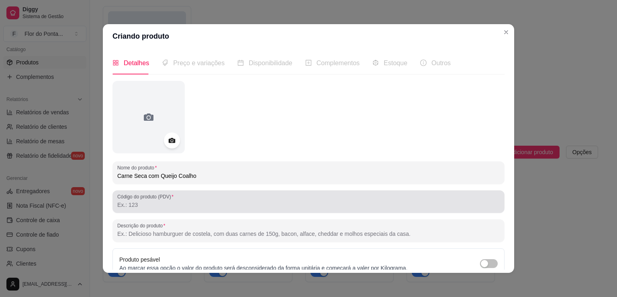
click at [178, 206] on input "Código do produto (PDV)" at bounding box center [308, 205] width 383 height 8
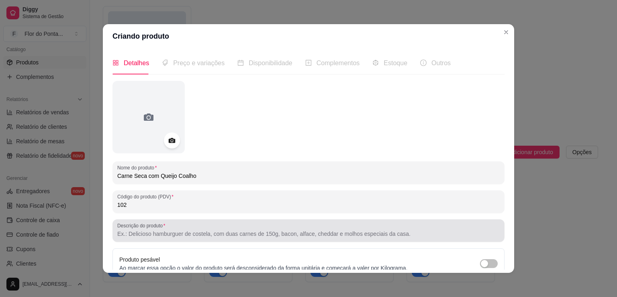
type input "102"
click at [155, 234] on input "Descrição do produto" at bounding box center [308, 233] width 383 height 8
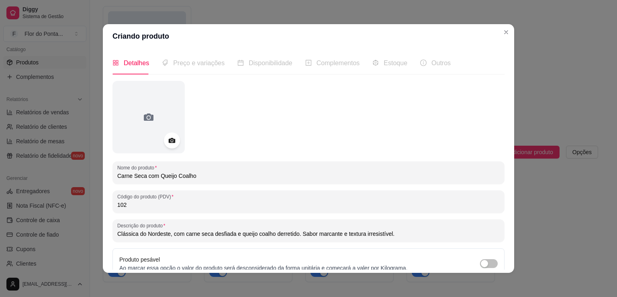
type input "Clássica do Nordeste, com carne seca desfiada e queijo coalho derretido. Sabor …"
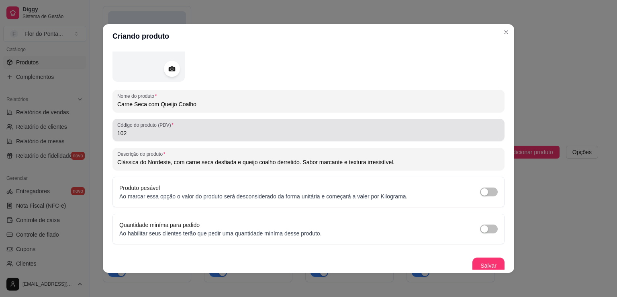
scroll to position [75, 0]
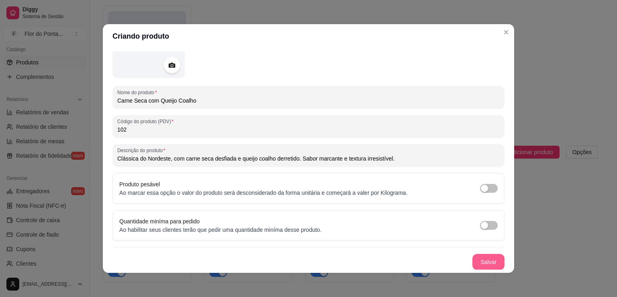
click at [476, 261] on button "Salvar" at bounding box center [489, 262] width 32 height 16
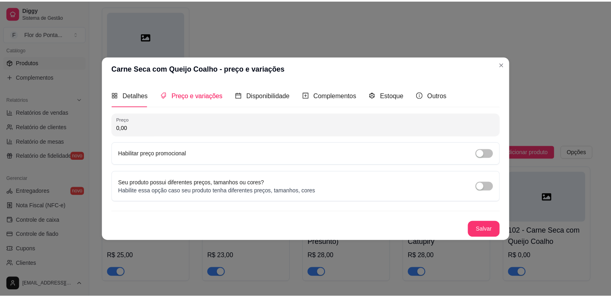
scroll to position [0, 0]
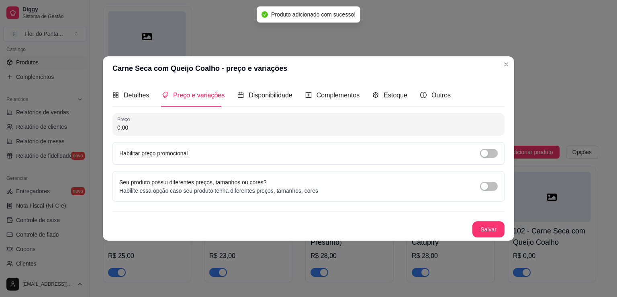
click at [197, 125] on input "0,00" at bounding box center [308, 127] width 383 height 8
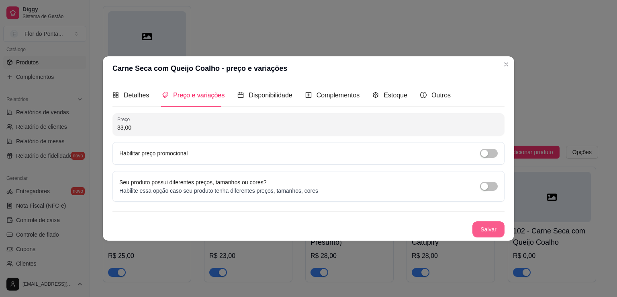
type input "33,00"
click at [492, 231] on button "Salvar" at bounding box center [489, 229] width 32 height 16
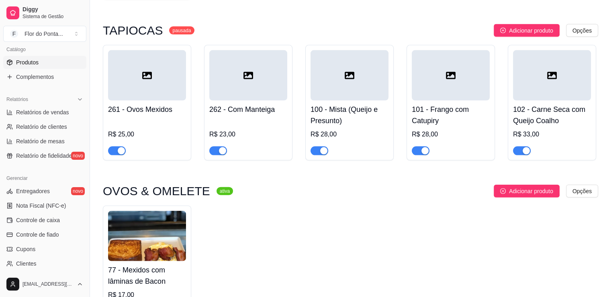
scroll to position [1743, 0]
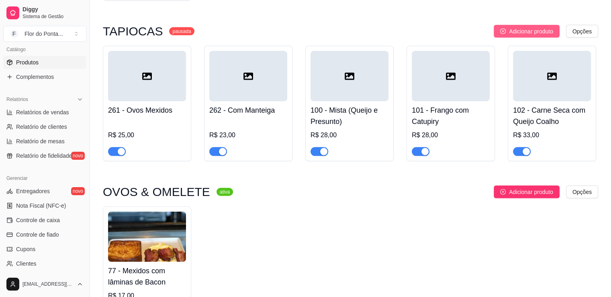
click at [519, 36] on span "Adicionar produto" at bounding box center [531, 31] width 44 height 9
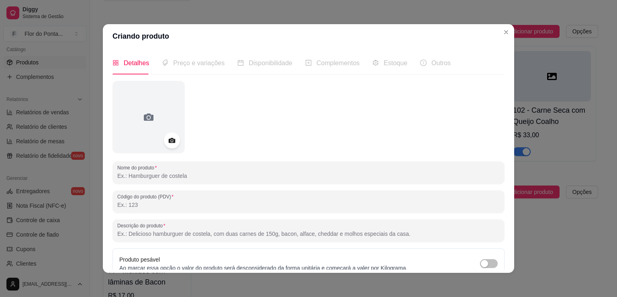
drag, startPoint x: 163, startPoint y: 179, endPoint x: 168, endPoint y: 177, distance: 5.5
click at [164, 179] on input "Nome do produto" at bounding box center [308, 176] width 383 height 8
type input "[PERSON_NAME] e [PERSON_NAME]"
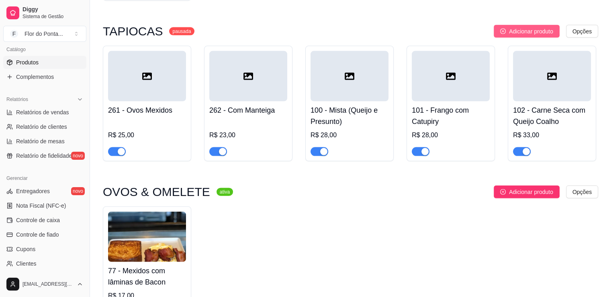
click at [535, 34] on span "Adicionar produto" at bounding box center [531, 31] width 44 height 9
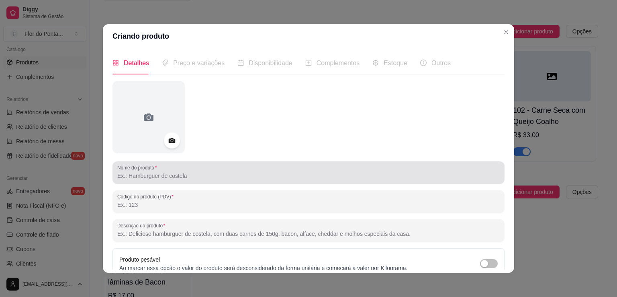
click at [163, 178] on input "Nome do produto" at bounding box center [308, 176] width 383 height 8
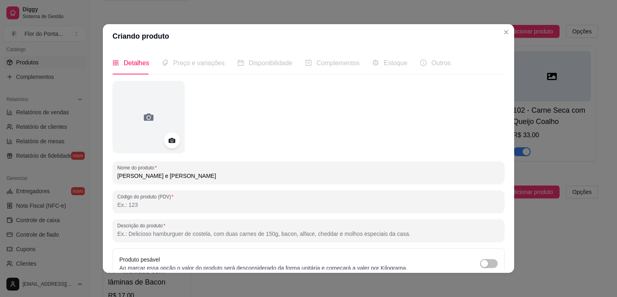
type input "[PERSON_NAME] e [PERSON_NAME]"
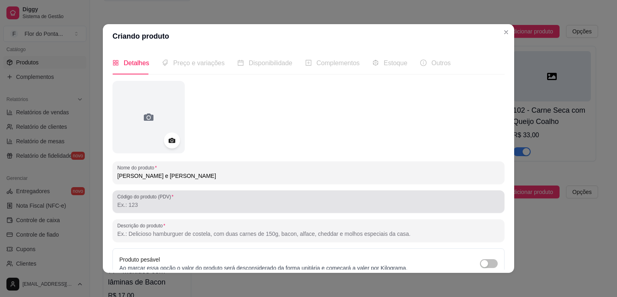
click at [135, 204] on input "Código do produto (PDV)" at bounding box center [308, 205] width 383 height 8
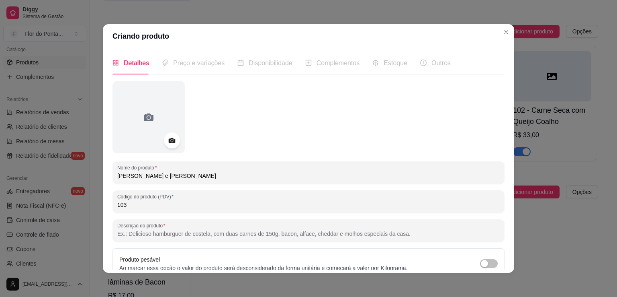
type input "103"
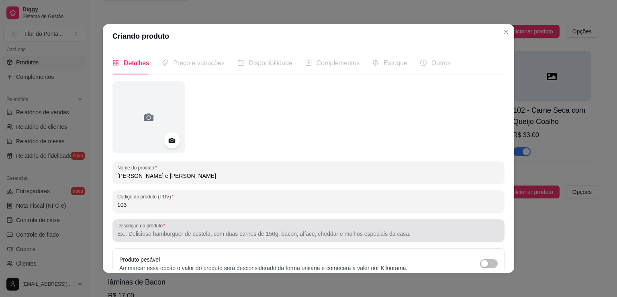
click at [151, 234] on input "Descrição do produto" at bounding box center [308, 233] width 383 height 8
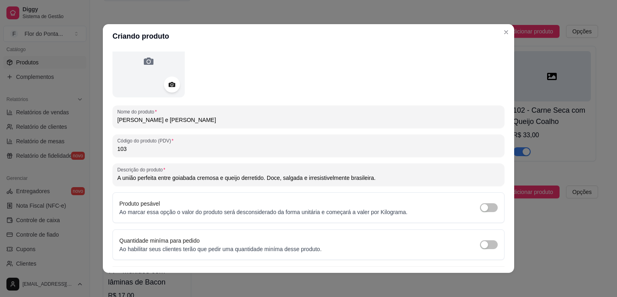
scroll to position [75, 0]
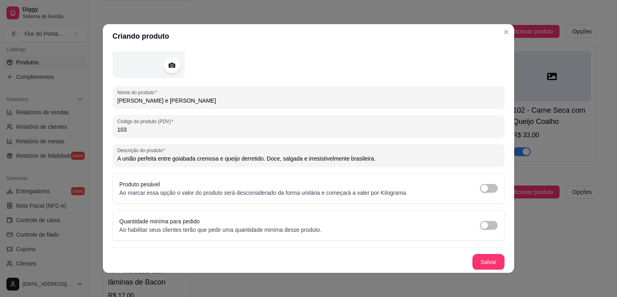
type input "A união perfeita entre goiabada cremosa e queijo derretido. Doce, salgada e irr…"
click at [484, 264] on button "Salvar" at bounding box center [489, 262] width 32 height 16
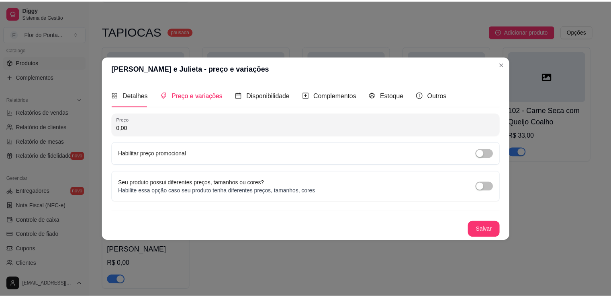
scroll to position [0, 0]
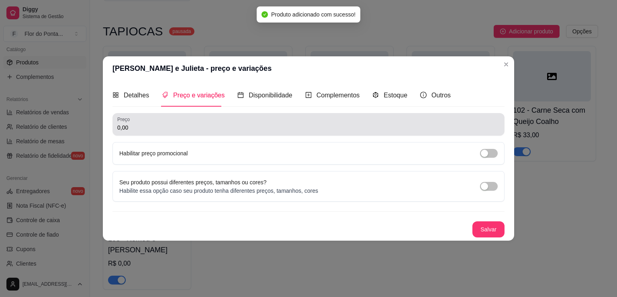
click at [186, 123] on input "0,00" at bounding box center [308, 127] width 383 height 8
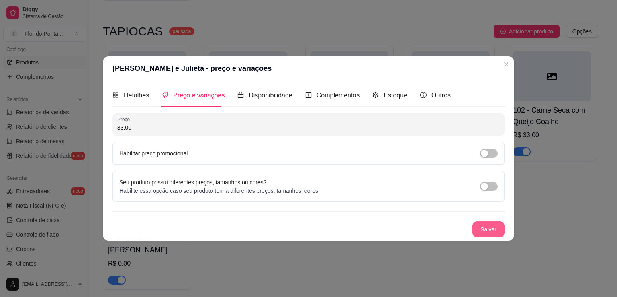
type input "33,00"
click at [498, 233] on button "Salvar" at bounding box center [489, 229] width 32 height 16
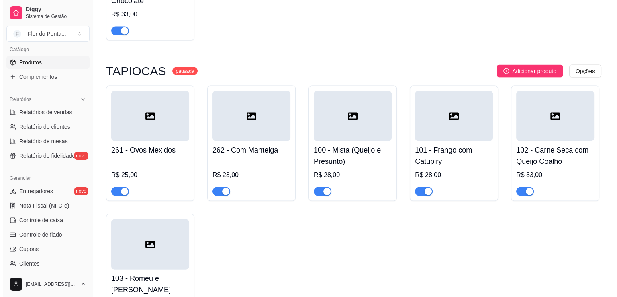
scroll to position [1703, 0]
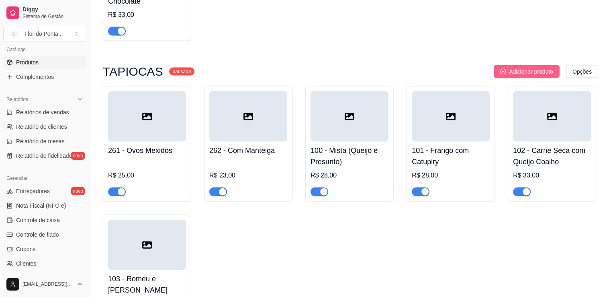
click at [545, 76] on span "Adicionar produto" at bounding box center [531, 71] width 44 height 9
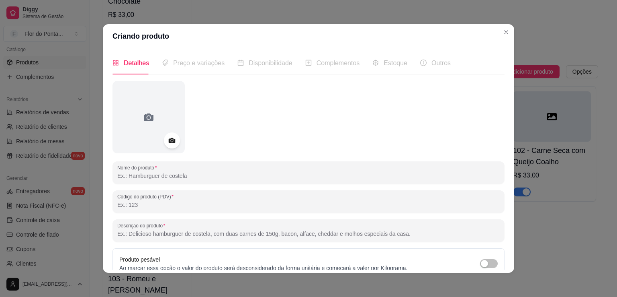
click at [147, 176] on input "Nome do produto" at bounding box center [308, 176] width 383 height 8
type input "Morango com Nutella"
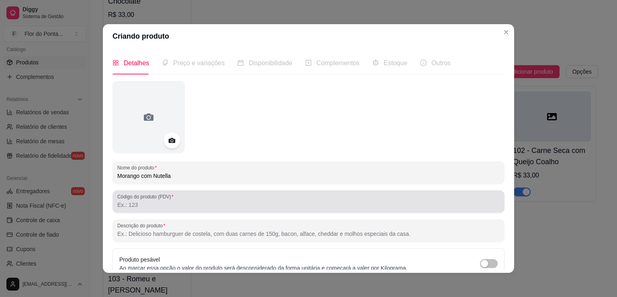
click at [138, 205] on input "Código do produto (PDV)" at bounding box center [308, 205] width 383 height 8
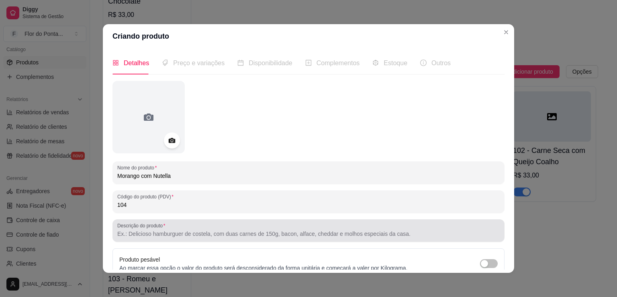
type input "104"
click at [151, 233] on input "Descrição do produto" at bounding box center [308, 233] width 383 height 8
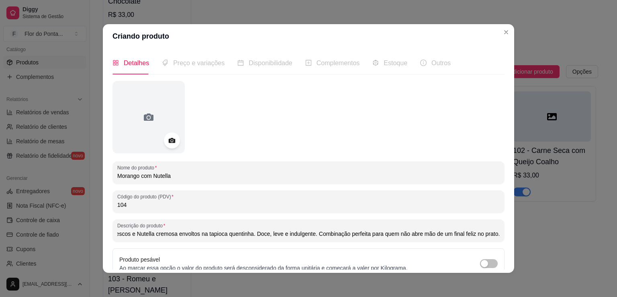
scroll to position [0, 35]
type input "Morangos frescos e Nutella cremosa envoltos na tapioca quentinha. Doce, leve e …"
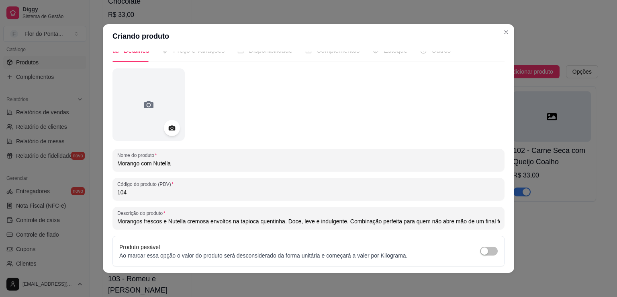
scroll to position [75, 0]
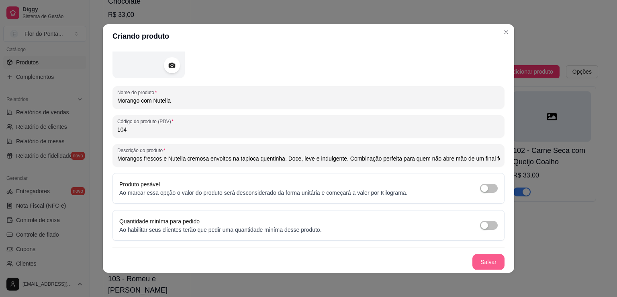
click at [487, 260] on button "Salvar" at bounding box center [489, 262] width 32 height 16
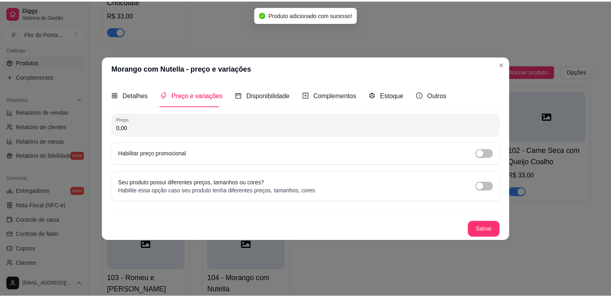
scroll to position [0, 0]
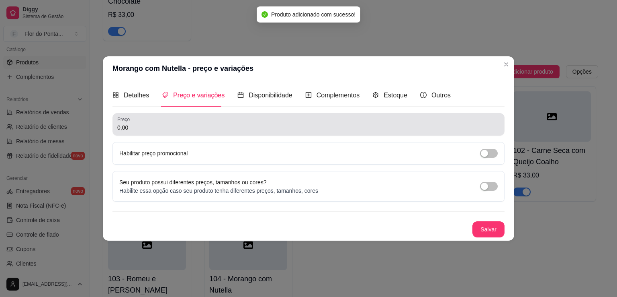
click at [190, 129] on input "0,00" at bounding box center [308, 127] width 383 height 8
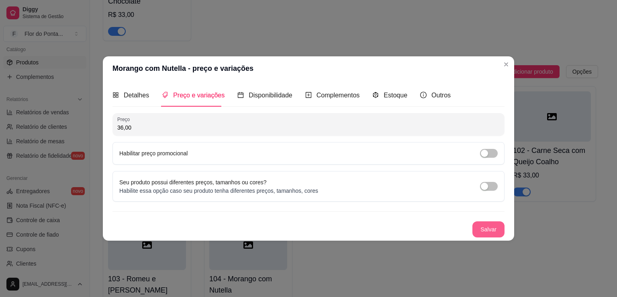
type input "36,00"
click at [485, 232] on button "Salvar" at bounding box center [489, 229] width 32 height 16
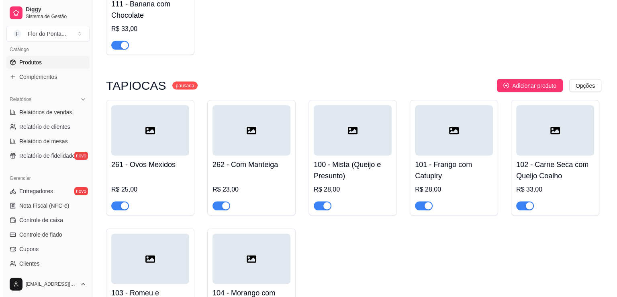
scroll to position [1703, 0]
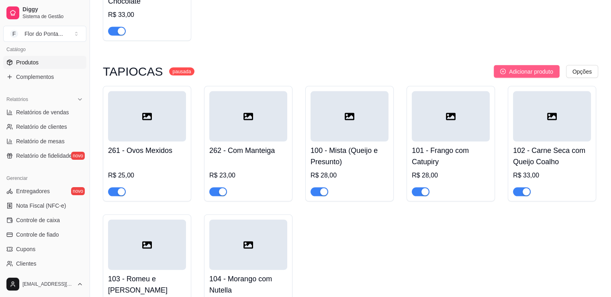
click at [545, 73] on span "Adicionar produto" at bounding box center [531, 71] width 44 height 9
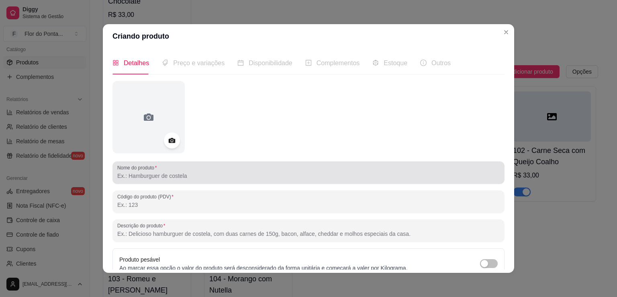
click at [150, 178] on input "Nome do produto" at bounding box center [308, 176] width 383 height 8
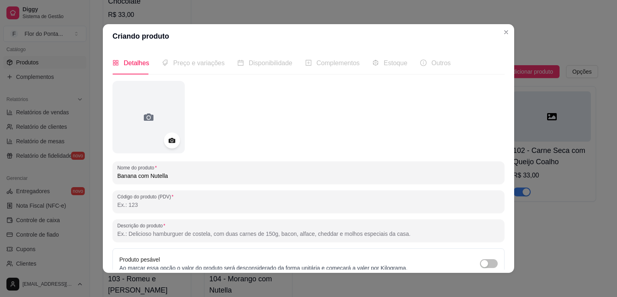
type input "Banana com Nutella"
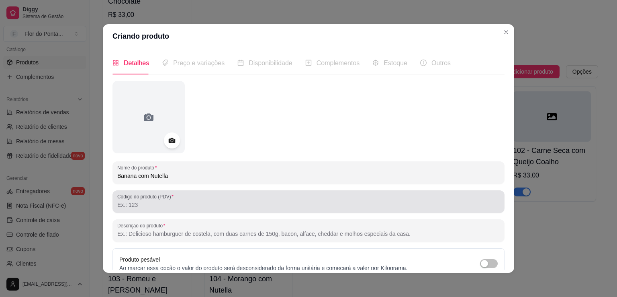
click at [143, 207] on input "Código do produto (PDV)" at bounding box center [308, 205] width 383 height 8
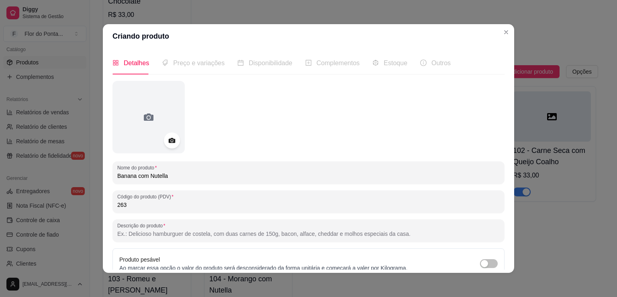
type input "263"
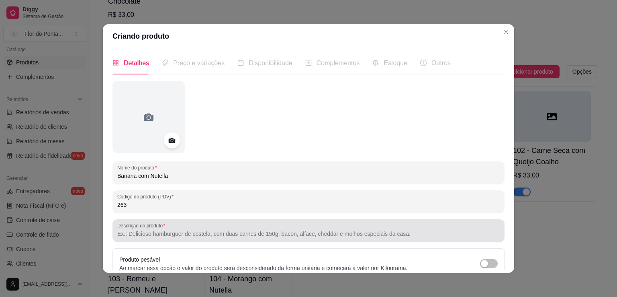
click at [170, 232] on input "Descrição do produto" at bounding box center [308, 233] width 383 height 8
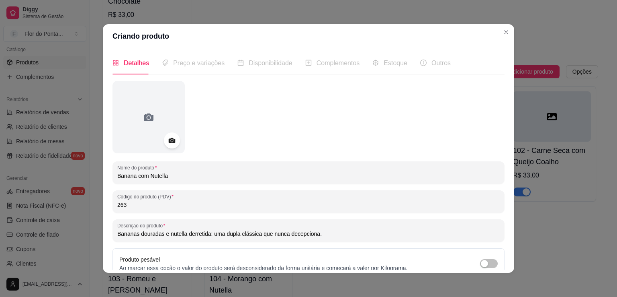
type input "Bananas douradas e nutella derretida: uma dupla clássica que nunca decepciona."
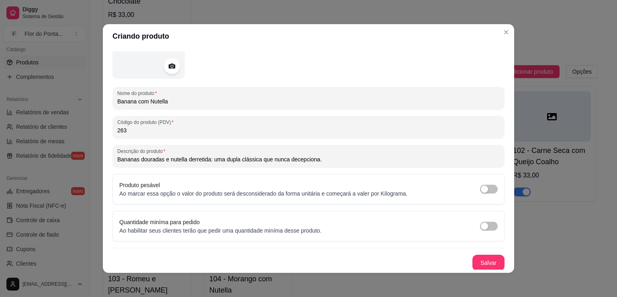
scroll to position [75, 0]
click at [481, 262] on button "Salvar" at bounding box center [489, 262] width 32 height 16
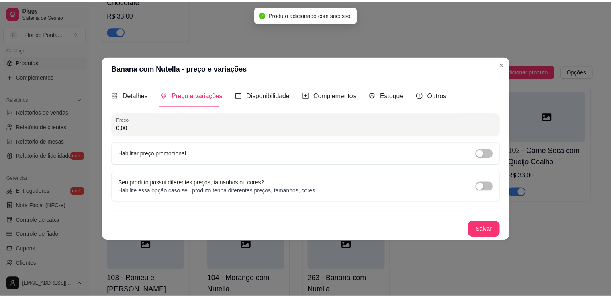
scroll to position [0, 0]
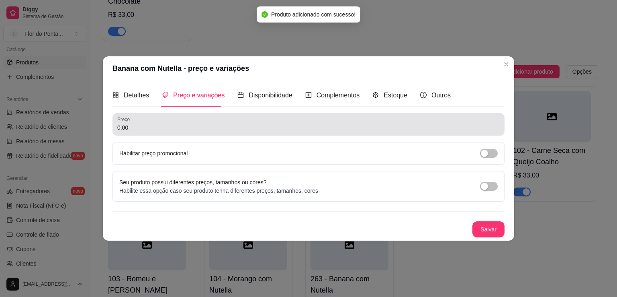
click at [186, 124] on input "0,00" at bounding box center [308, 127] width 383 height 8
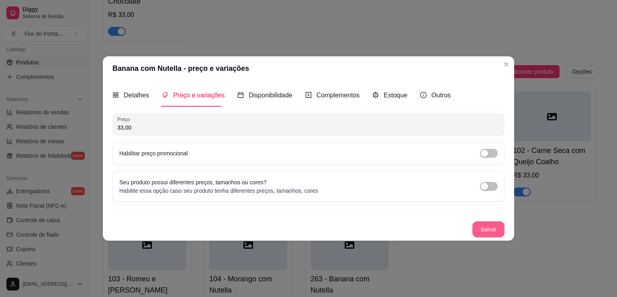
type input "33,00"
click at [487, 227] on button "Salvar" at bounding box center [488, 229] width 31 height 16
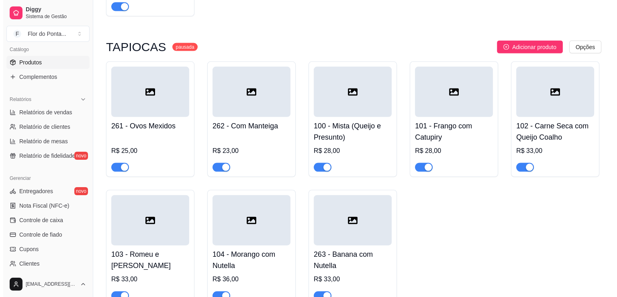
scroll to position [1743, 0]
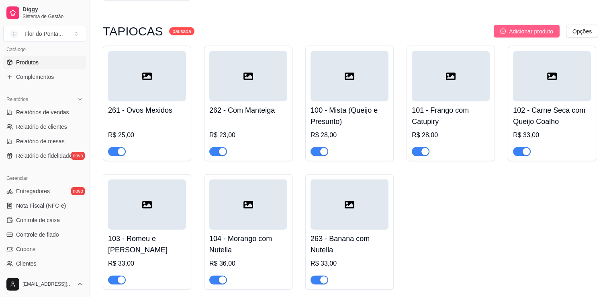
click at [514, 36] on span "Adicionar produto" at bounding box center [531, 31] width 44 height 9
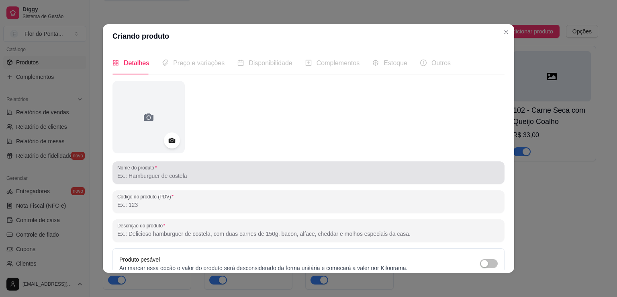
click at [142, 176] on input "Nome do produto" at bounding box center [308, 176] width 383 height 8
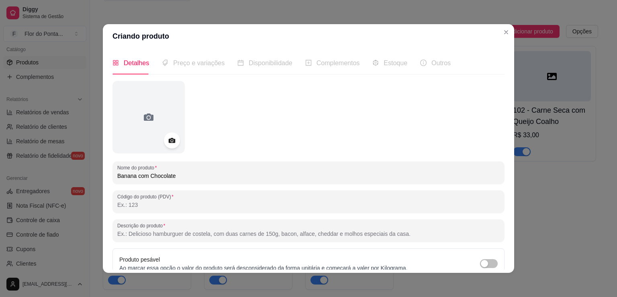
type input "Banana com Chocolate"
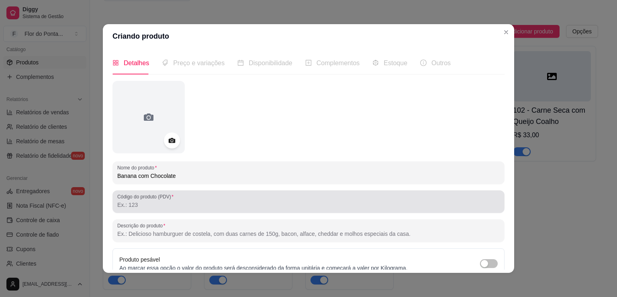
click at [129, 200] on div "Código do produto (PDV)" at bounding box center [309, 201] width 392 height 23
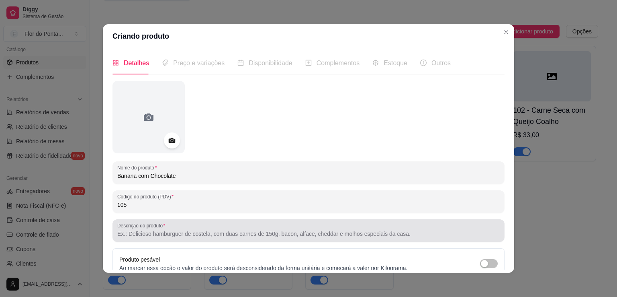
type input "105"
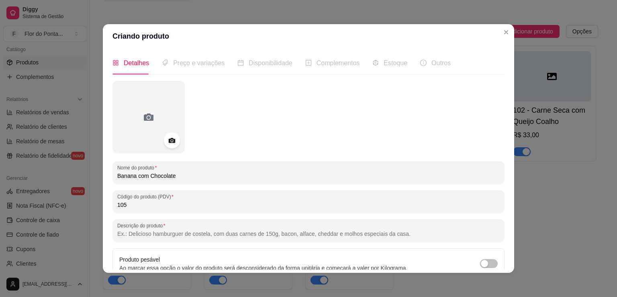
click at [153, 235] on input "Descrição do produto" at bounding box center [308, 233] width 383 height 8
type input "Bananas quentinhas e calda de chocolate derretido em perfeito sintonia. Simples…"
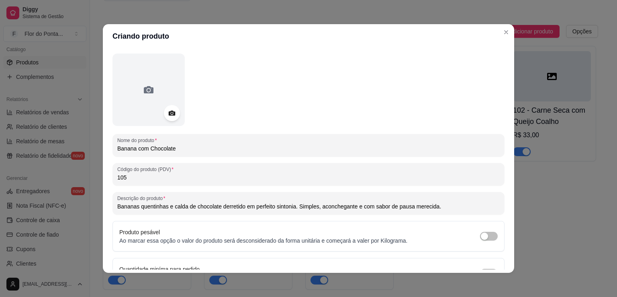
scroll to position [75, 0]
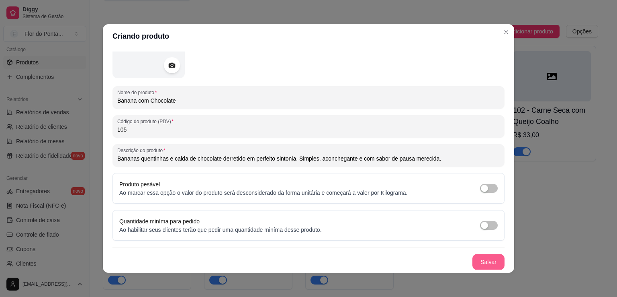
click at [476, 262] on button "Salvar" at bounding box center [489, 262] width 32 height 16
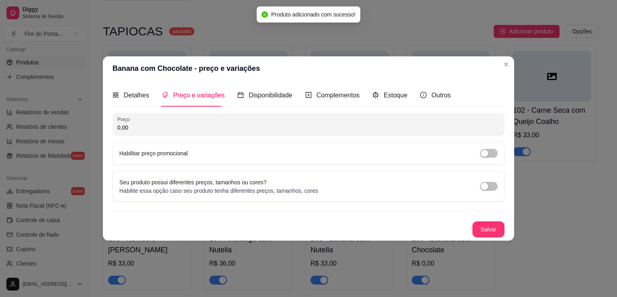
click at [132, 128] on input "0,00" at bounding box center [308, 127] width 383 height 8
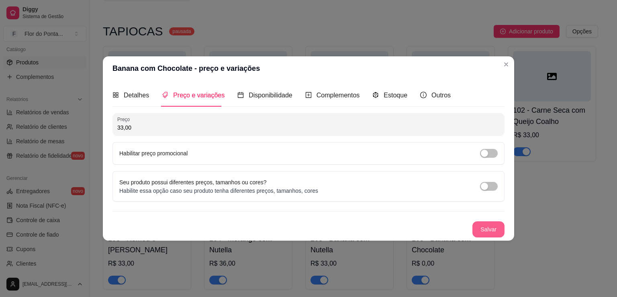
type input "33,00"
click at [485, 230] on button "Salvar" at bounding box center [489, 229] width 32 height 16
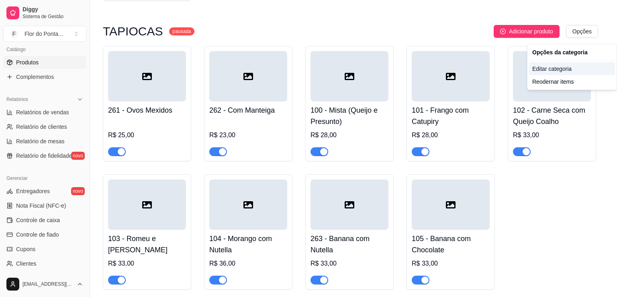
click at [544, 71] on div "Editar categoria" at bounding box center [572, 68] width 86 height 13
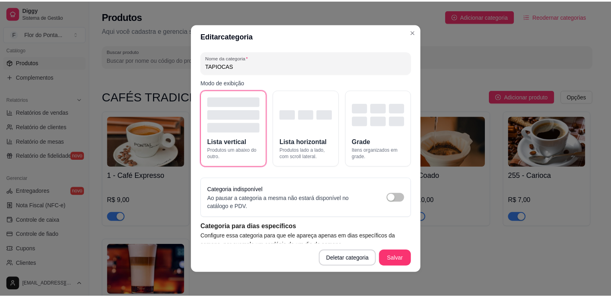
scroll to position [1631, 0]
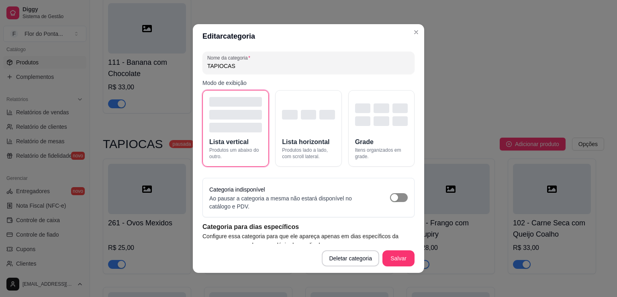
click at [390, 201] on span "button" at bounding box center [399, 197] width 18 height 9
click at [395, 258] on button "Salvar" at bounding box center [399, 258] width 32 height 16
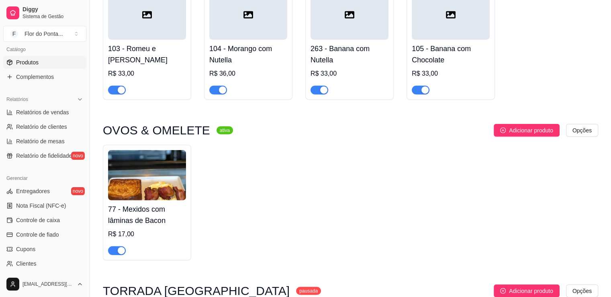
scroll to position [1952, 0]
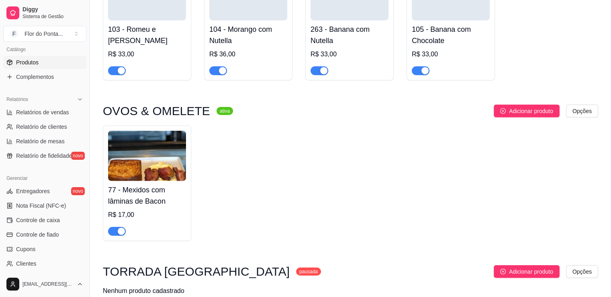
click at [431, 123] on div "OVOS & OMELETE ativa Adicionar produto Opções 77 - Mexidos com lâminas de Bacon…" at bounding box center [350, 172] width 495 height 136
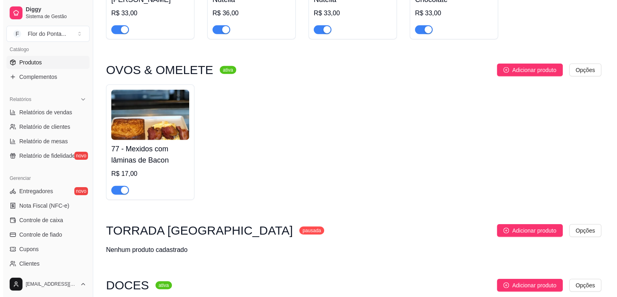
scroll to position [1993, 0]
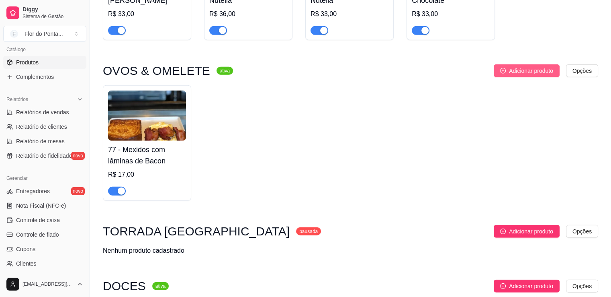
click at [516, 74] on span "Adicionar produto" at bounding box center [531, 70] width 44 height 9
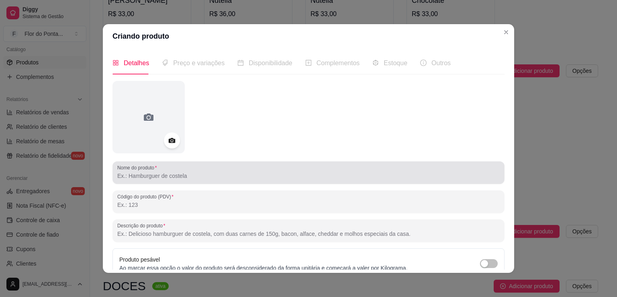
click at [178, 177] on input "Nome do produto" at bounding box center [308, 176] width 383 height 8
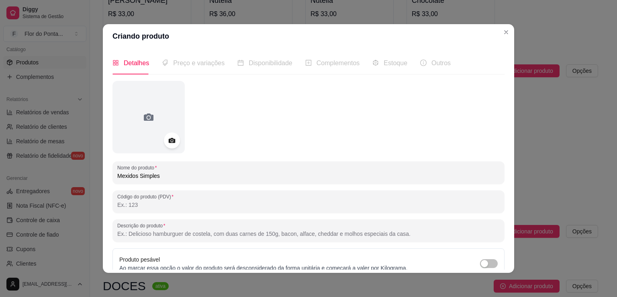
type input "Mexidos Simples"
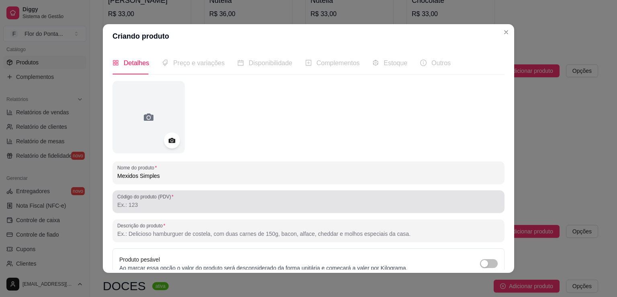
click at [152, 209] on div "Código do produto (PDV)" at bounding box center [309, 201] width 392 height 23
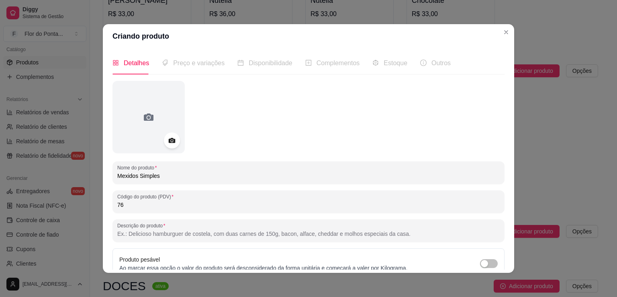
type input "76"
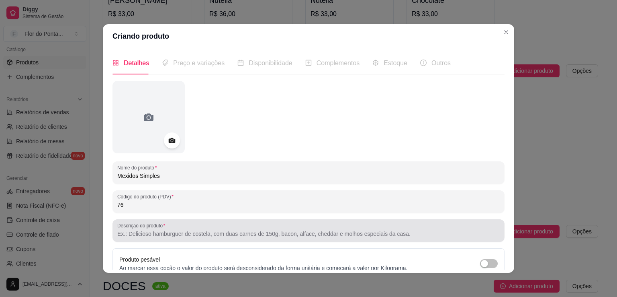
click at [145, 230] on input "Descrição do produto" at bounding box center [308, 233] width 383 height 8
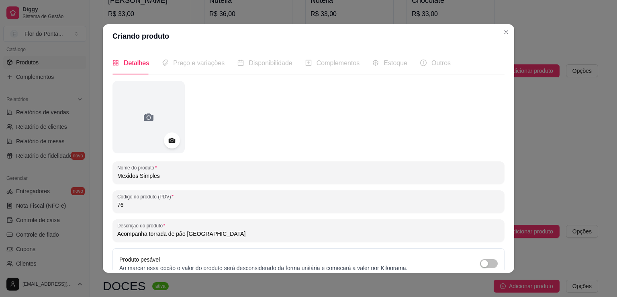
type input "Acompanha torrada de pão [GEOGRAPHIC_DATA]"
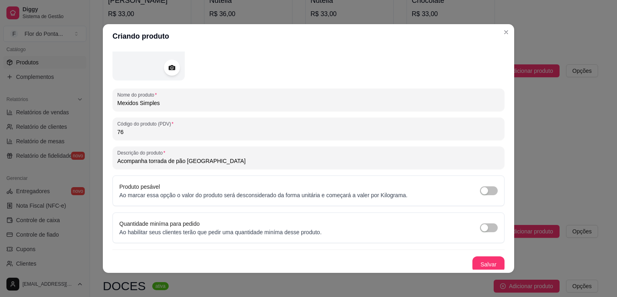
scroll to position [75, 0]
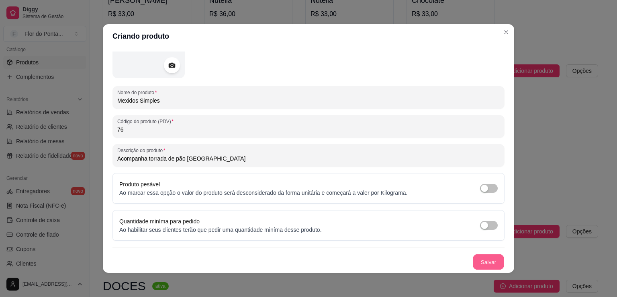
click at [481, 262] on button "Salvar" at bounding box center [488, 262] width 31 height 16
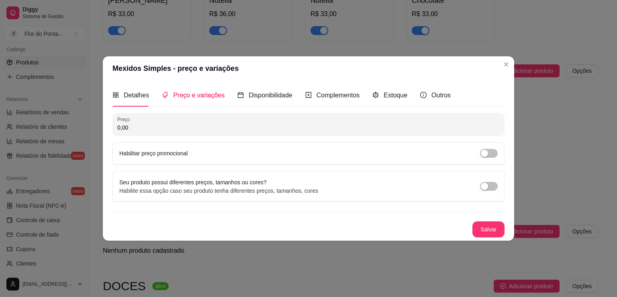
scroll to position [0, 0]
click at [194, 126] on input "0,00" at bounding box center [308, 127] width 383 height 8
type input "15,00"
click at [489, 229] on button "Salvar" at bounding box center [489, 229] width 32 height 16
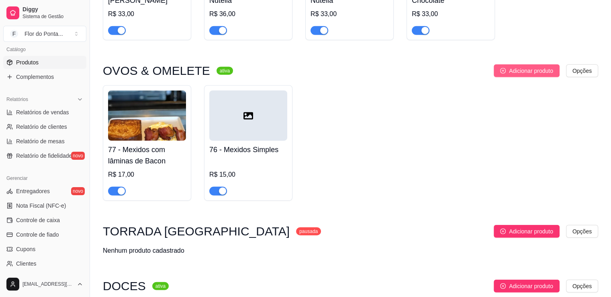
click at [534, 75] on span "Adicionar produto" at bounding box center [531, 70] width 44 height 9
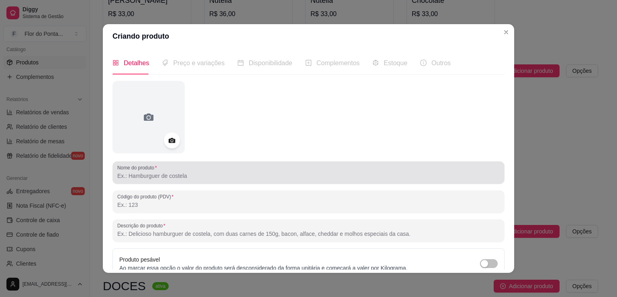
click at [171, 179] on input "Nome do produto" at bounding box center [308, 176] width 383 height 8
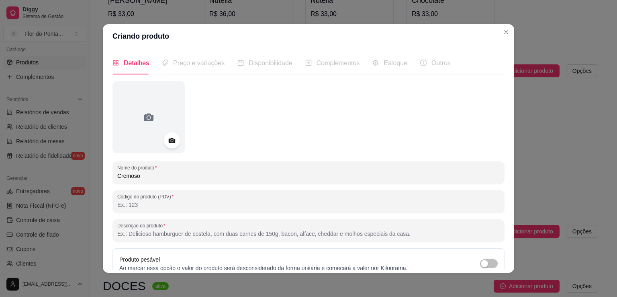
type input "Cremoso"
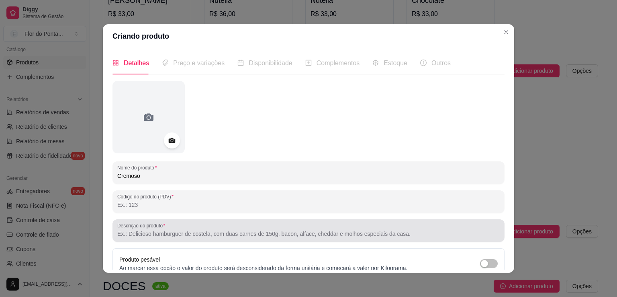
click at [140, 231] on input "Descrição do produto" at bounding box center [308, 233] width 383 height 8
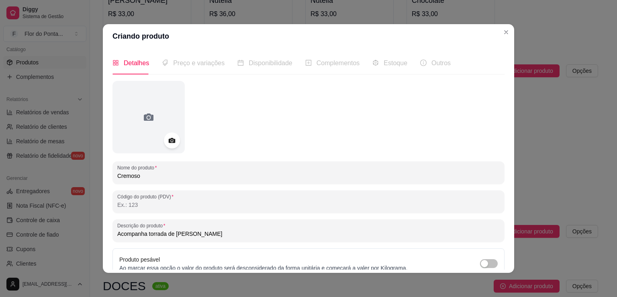
type input "Acompanha torrada de [PERSON_NAME]"
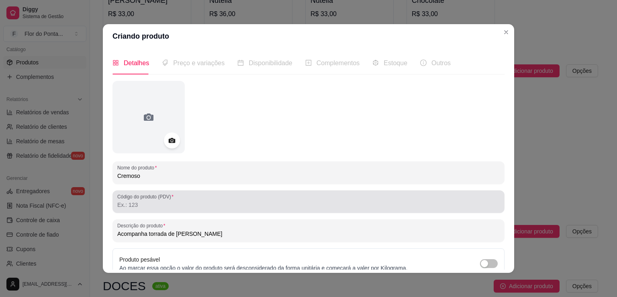
click at [143, 205] on input "Código do produto (PDV)" at bounding box center [308, 205] width 383 height 8
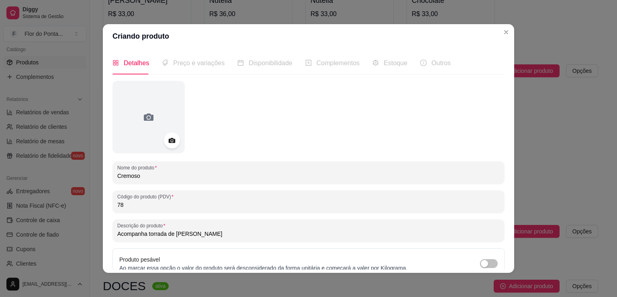
type input "78"
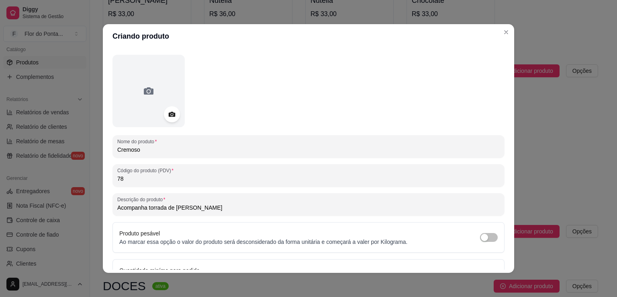
scroll to position [75, 0]
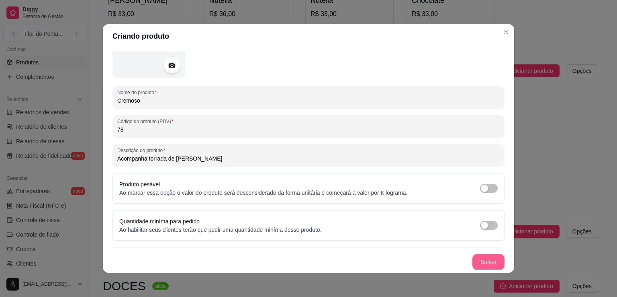
click at [478, 266] on button "Salvar" at bounding box center [489, 262] width 32 height 16
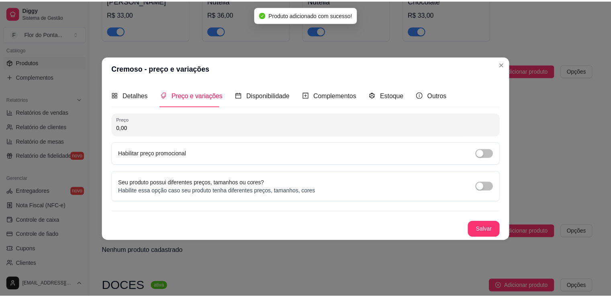
scroll to position [0, 0]
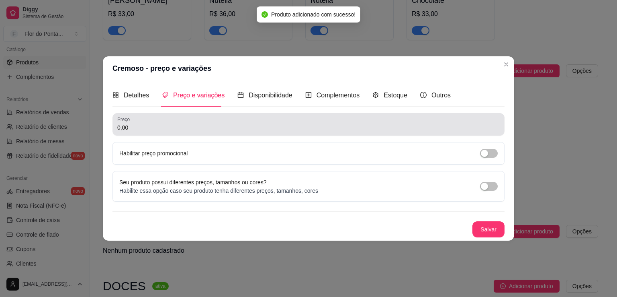
click at [169, 131] on div "0,00" at bounding box center [308, 124] width 383 height 16
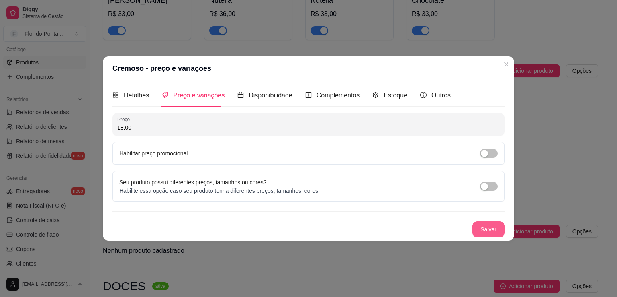
type input "18,00"
click at [489, 230] on button "Salvar" at bounding box center [488, 229] width 31 height 16
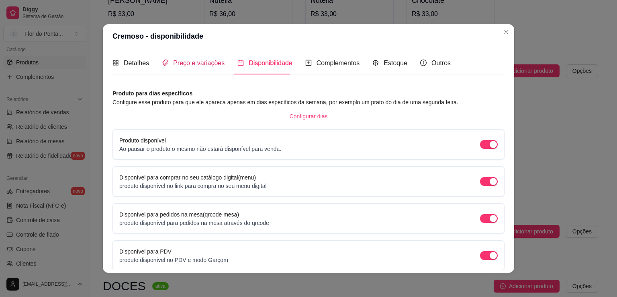
click at [178, 60] on span "Preço e variações" at bounding box center [198, 62] width 51 height 7
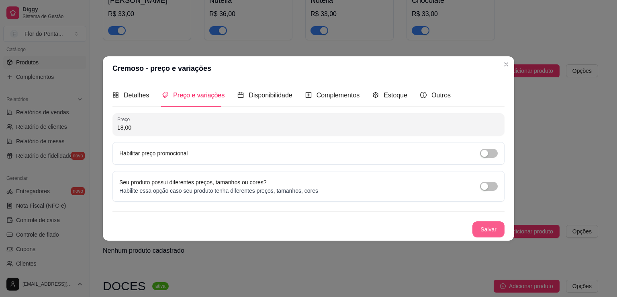
click at [485, 233] on button "Salvar" at bounding box center [489, 229] width 32 height 16
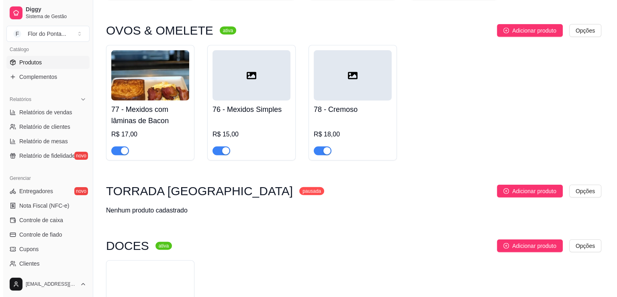
scroll to position [1952, 0]
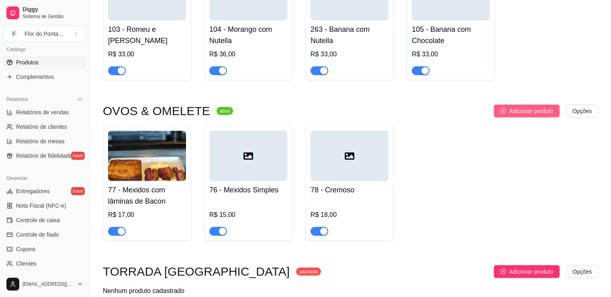
click at [534, 115] on span "Adicionar produto" at bounding box center [531, 110] width 44 height 9
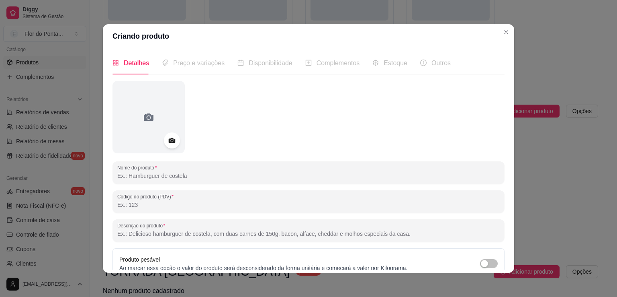
click at [137, 176] on input "Nome do produto" at bounding box center [308, 176] width 383 height 8
type input "Omelete Simples"
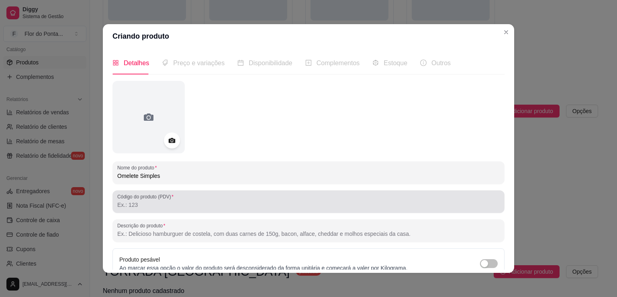
drag, startPoint x: 158, startPoint y: 198, endPoint x: 174, endPoint y: 186, distance: 20.7
click at [159, 196] on label "Código do produto (PDV)" at bounding box center [146, 196] width 59 height 7
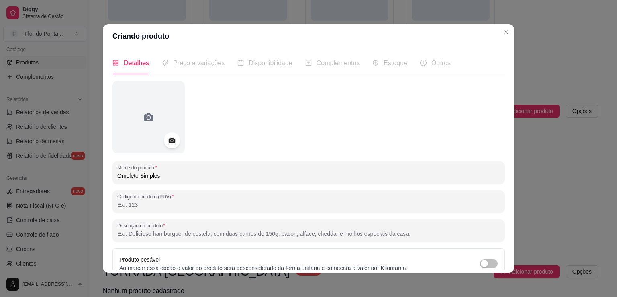
click at [136, 207] on input "Código do produto (PDV)" at bounding box center [308, 205] width 383 height 8
type input "79"
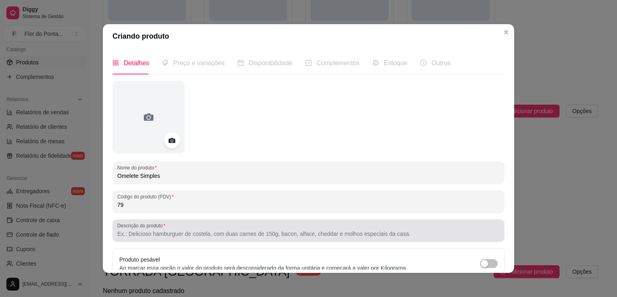
click at [138, 237] on input "Descrição do produto" at bounding box center [308, 233] width 383 height 8
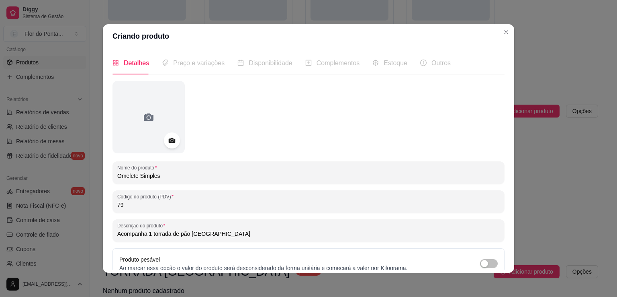
type input "Acompanha 1 torrada de pão [GEOGRAPHIC_DATA]"
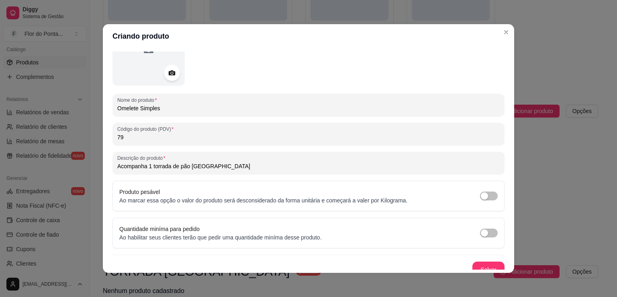
scroll to position [75, 0]
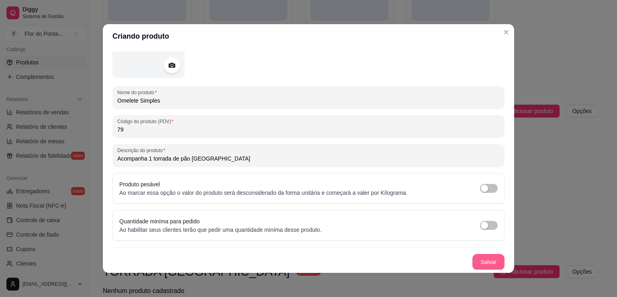
click at [477, 256] on button "Salvar" at bounding box center [489, 262] width 32 height 16
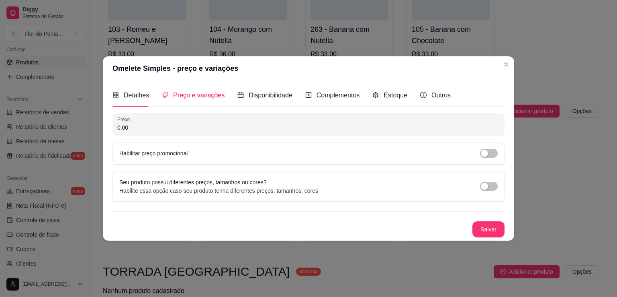
scroll to position [0, 0]
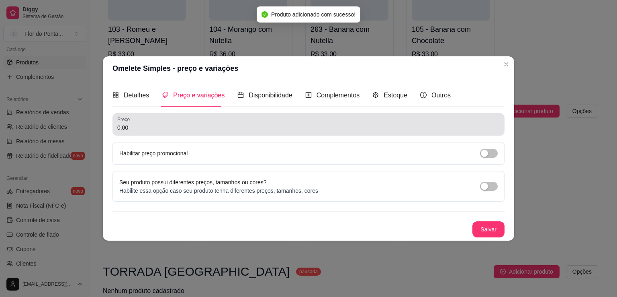
click at [166, 129] on input "0,00" at bounding box center [308, 127] width 383 height 8
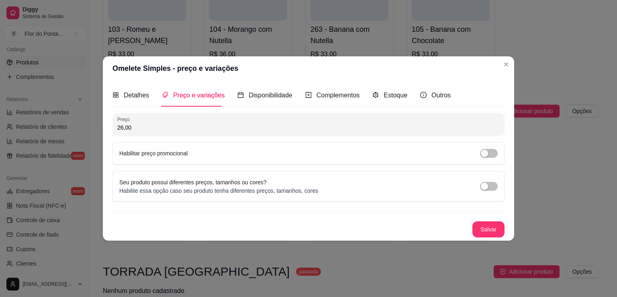
type input "26,00"
click at [486, 230] on button "Salvar" at bounding box center [489, 229] width 32 height 16
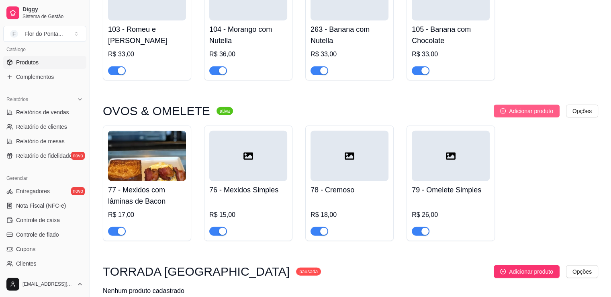
click at [515, 114] on span "Adicionar produto" at bounding box center [531, 110] width 44 height 9
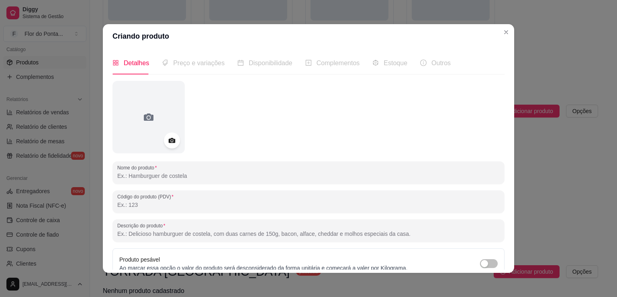
click at [149, 179] on input "Nome do produto" at bounding box center [308, 176] width 383 height 8
type input "Omelete Napolitana"
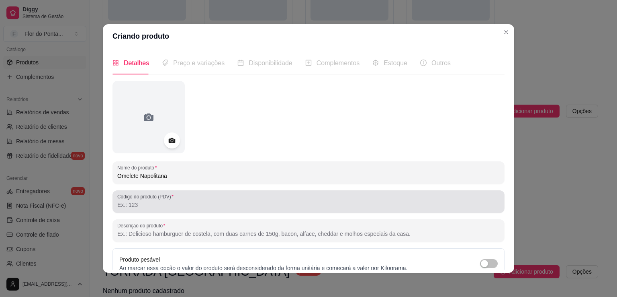
click at [136, 201] on input "Código do produto (PDV)" at bounding box center [308, 205] width 383 height 8
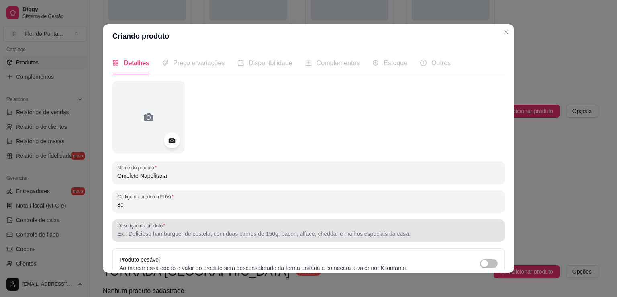
type input "80"
click at [128, 237] on div at bounding box center [308, 230] width 383 height 16
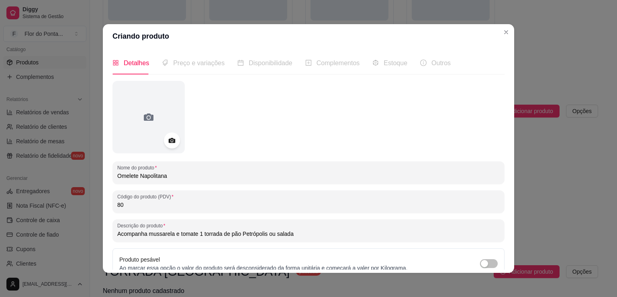
type input "Acompanha mussarela e tomate 1 torrada de pão Petrópolis ou salada"
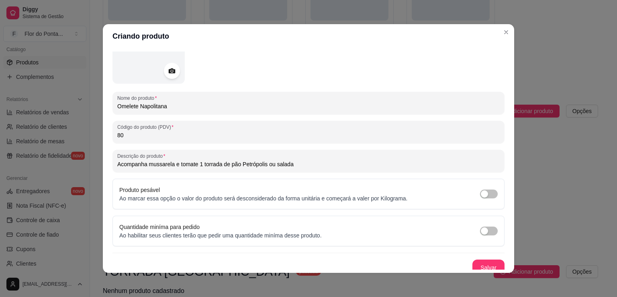
scroll to position [75, 0]
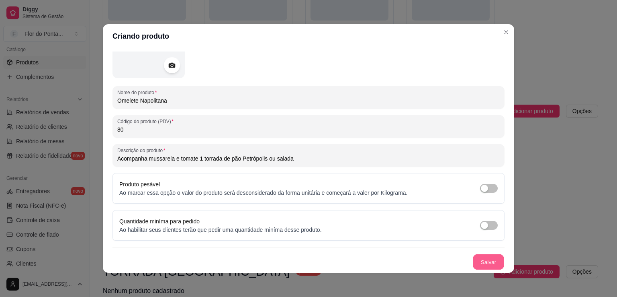
click at [479, 258] on button "Salvar" at bounding box center [488, 262] width 31 height 16
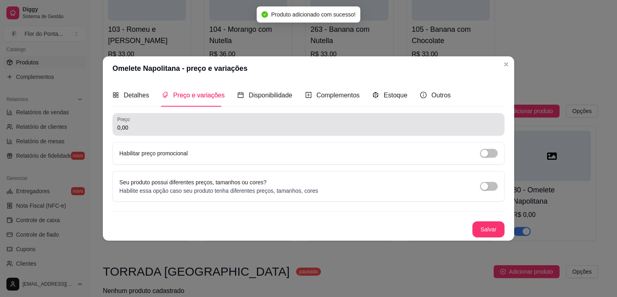
scroll to position [0, 0]
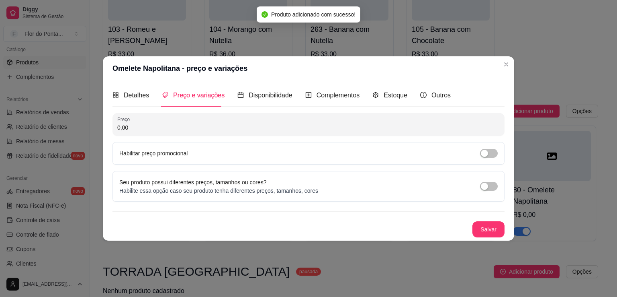
click at [162, 122] on div "0,00" at bounding box center [308, 124] width 383 height 16
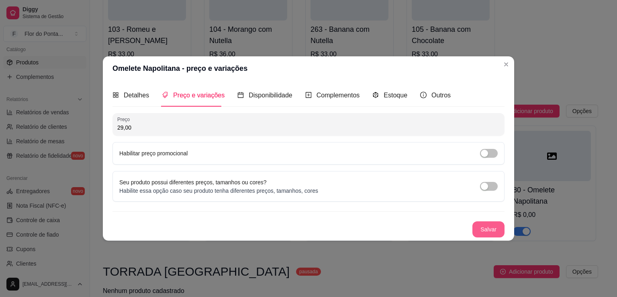
type input "29,00"
click at [489, 230] on button "Salvar" at bounding box center [489, 229] width 32 height 16
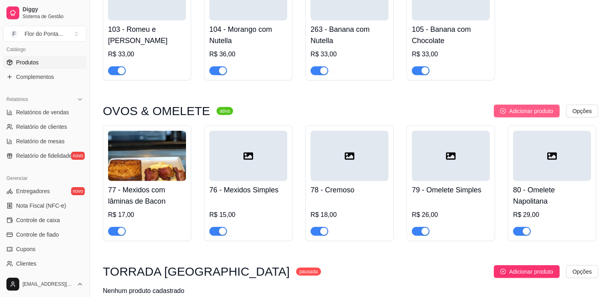
click at [529, 115] on span "Adicionar produto" at bounding box center [531, 110] width 44 height 9
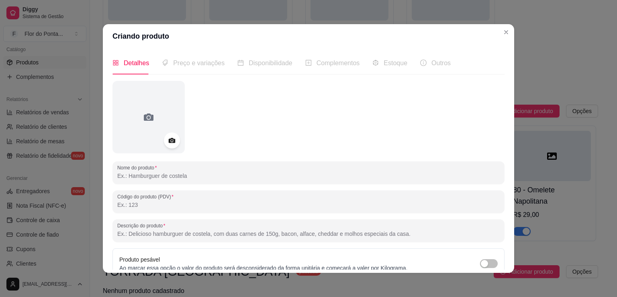
drag, startPoint x: 165, startPoint y: 176, endPoint x: 168, endPoint y: 172, distance: 5.4
click at [165, 176] on input "Nome do produto" at bounding box center [308, 176] width 383 height 8
type input "Omelete Mista"
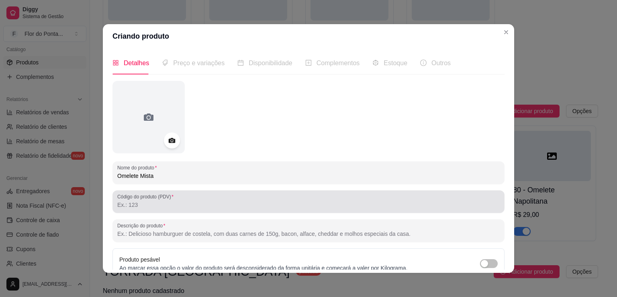
click at [170, 200] on label "Código do produto (PDV)" at bounding box center [146, 196] width 59 height 7
click at [170, 201] on input "Código do produto (PDV)" at bounding box center [308, 205] width 383 height 8
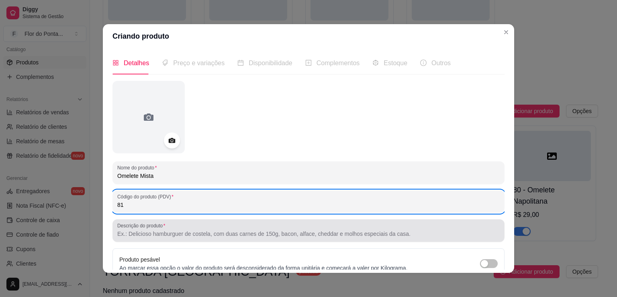
type input "81"
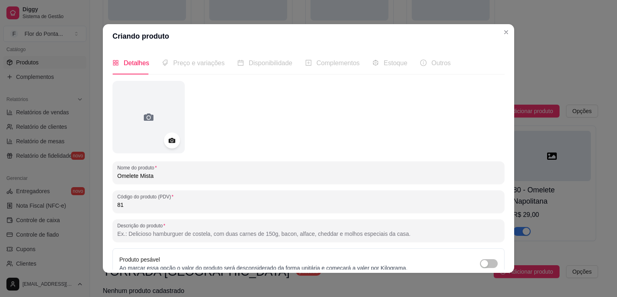
click at [158, 233] on input "Descrição do produto" at bounding box center [308, 233] width 383 height 8
type input "Omelete de queijo e presunto e acompanha 1 torrada Petrópolis ou salada simples"
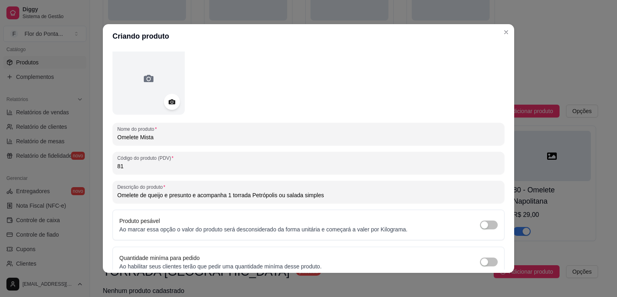
scroll to position [75, 0]
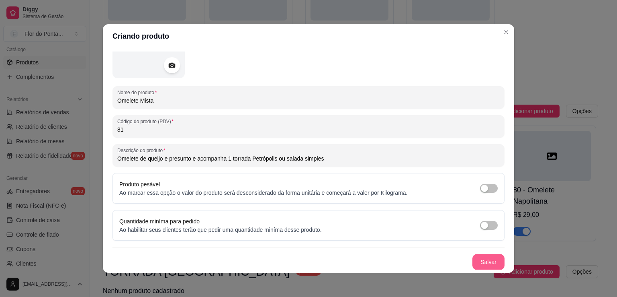
click at [479, 258] on button "Salvar" at bounding box center [489, 262] width 32 height 16
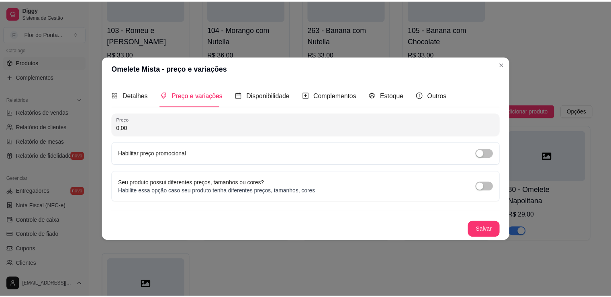
scroll to position [0, 0]
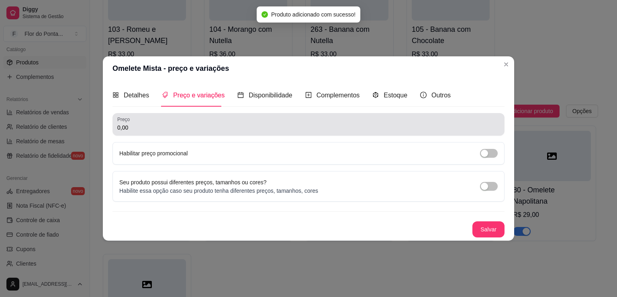
click at [184, 129] on input "0,00" at bounding box center [308, 127] width 383 height 8
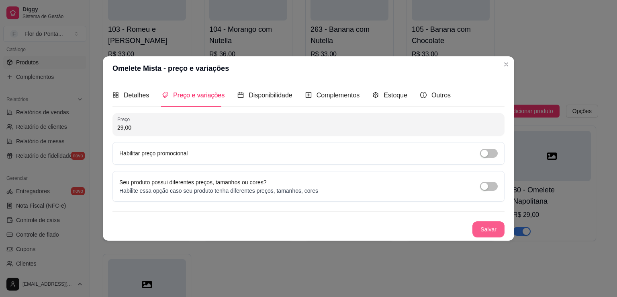
type input "29,00"
click at [485, 232] on button "Salvar" at bounding box center [489, 229] width 32 height 16
